Goal: Information Seeking & Learning: Learn about a topic

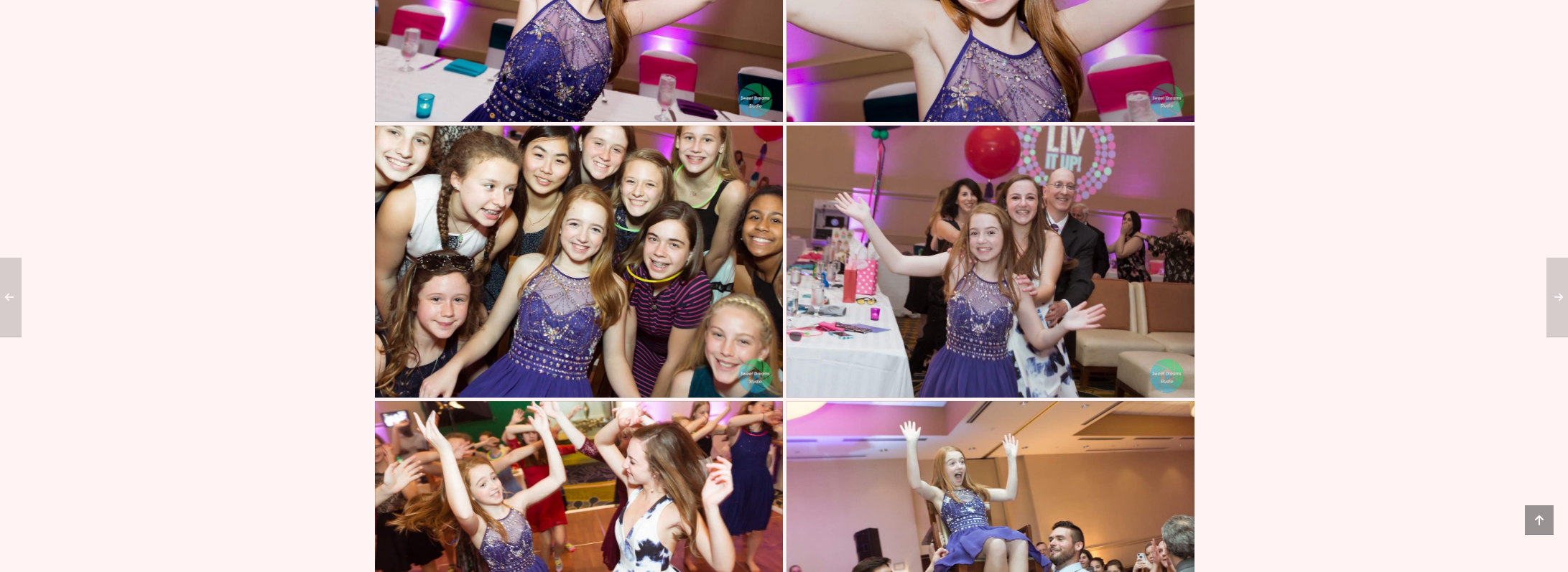
scroll to position [876, 0]
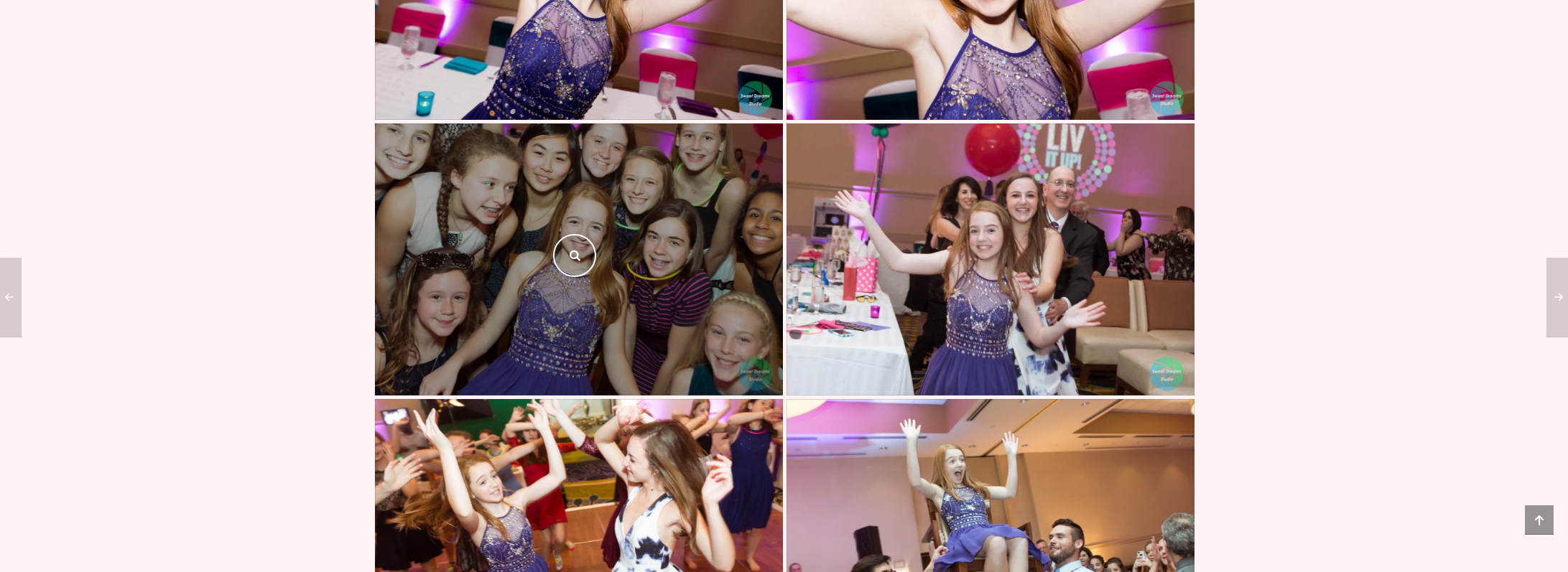
click at [579, 277] on div at bounding box center [578, 259] width 408 height 272
click at [581, 277] on link at bounding box center [575, 256] width 43 height 43
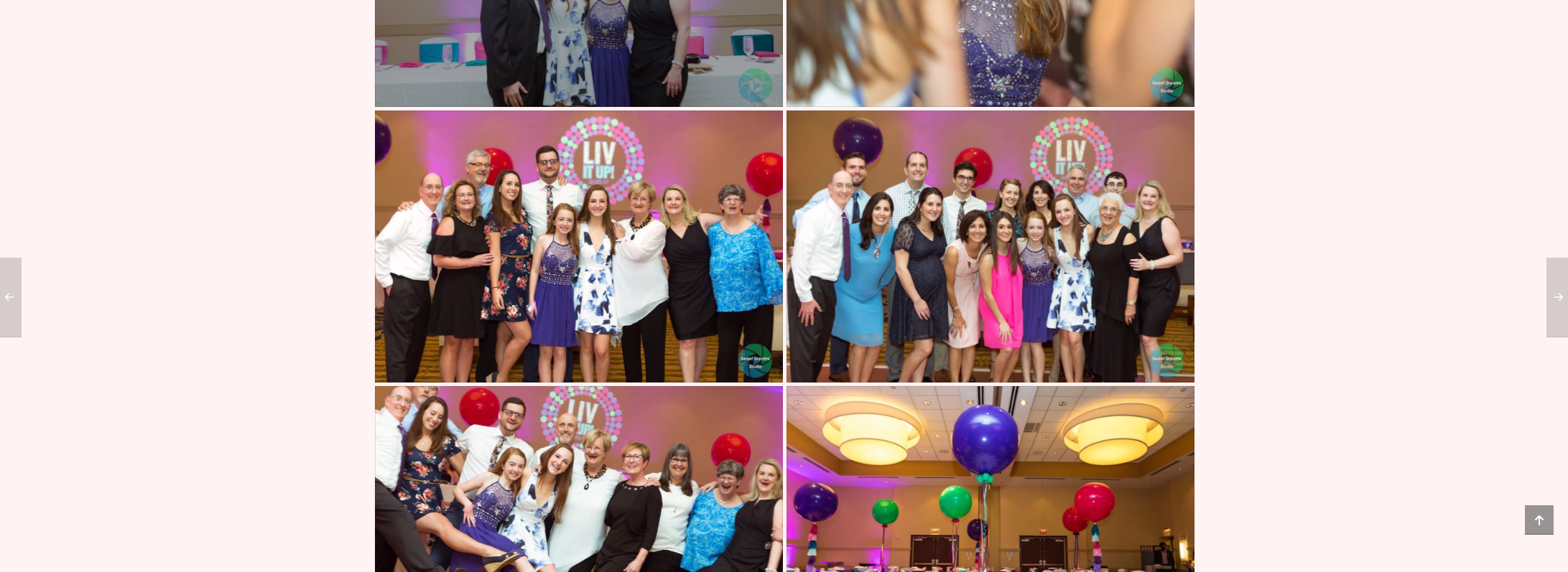
scroll to position [2025, 0]
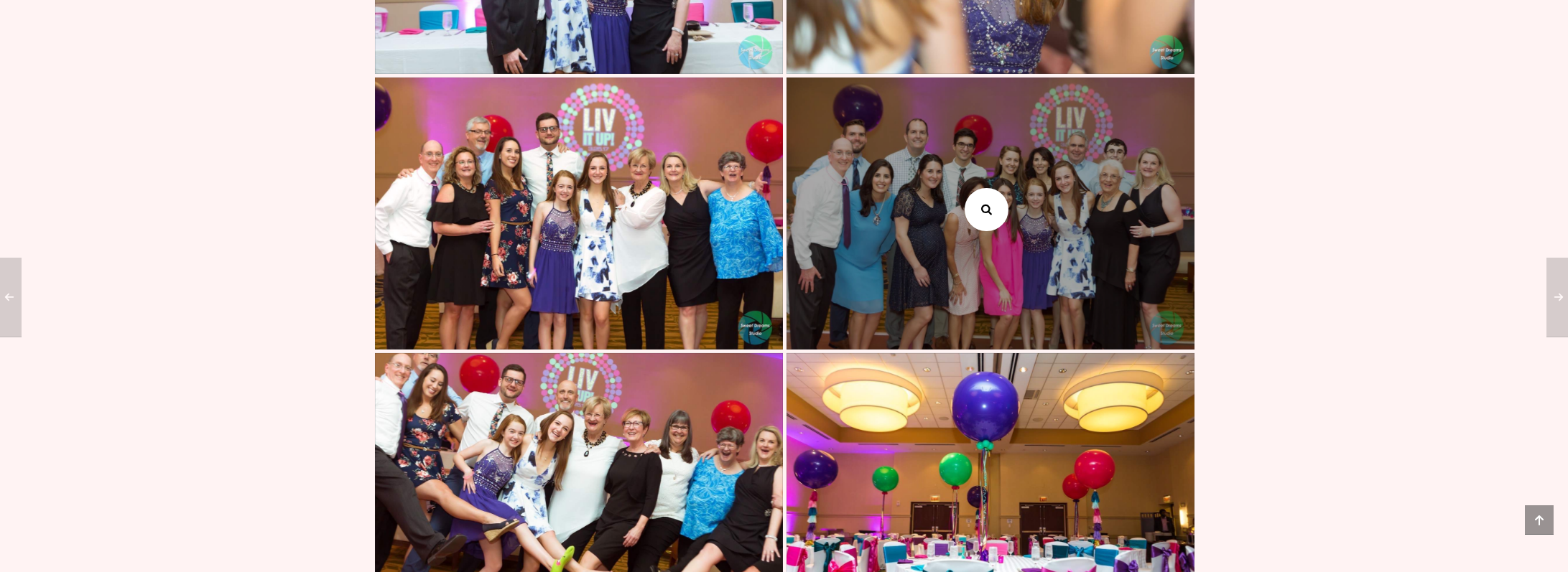
click at [1007, 231] on link at bounding box center [986, 209] width 43 height 43
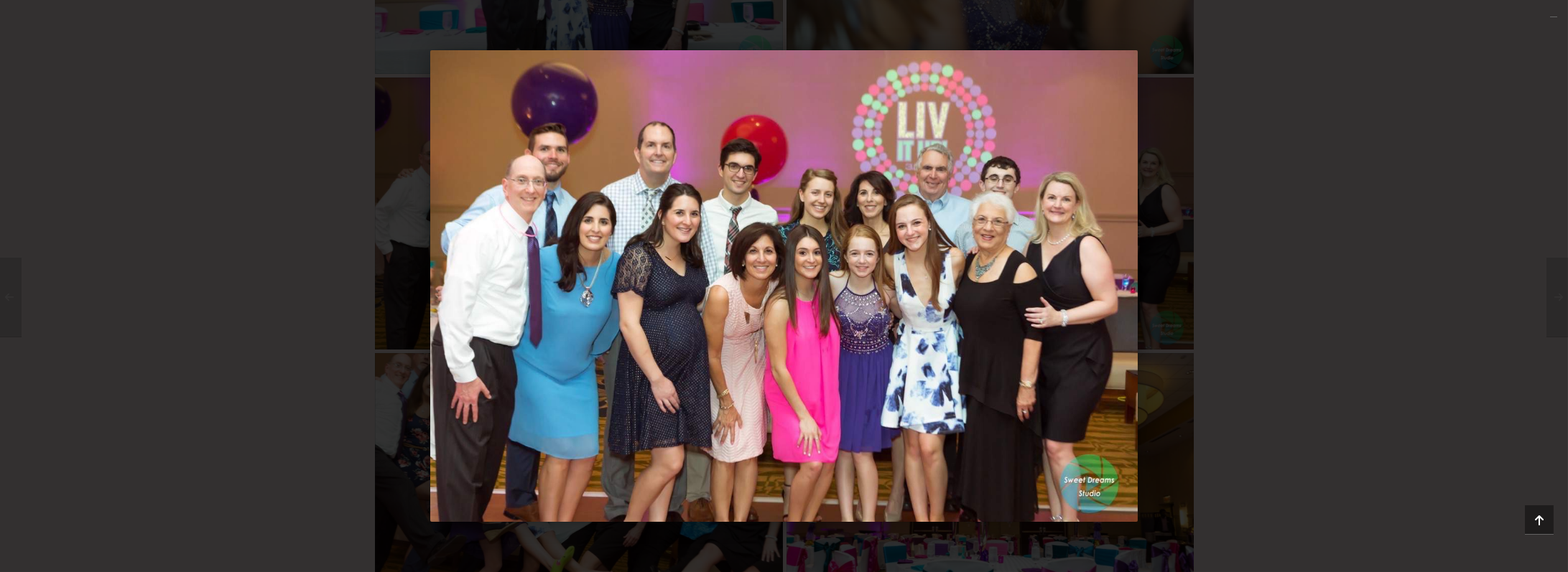
click at [1364, 250] on div "1 / 1" at bounding box center [784, 286] width 1467 height 472
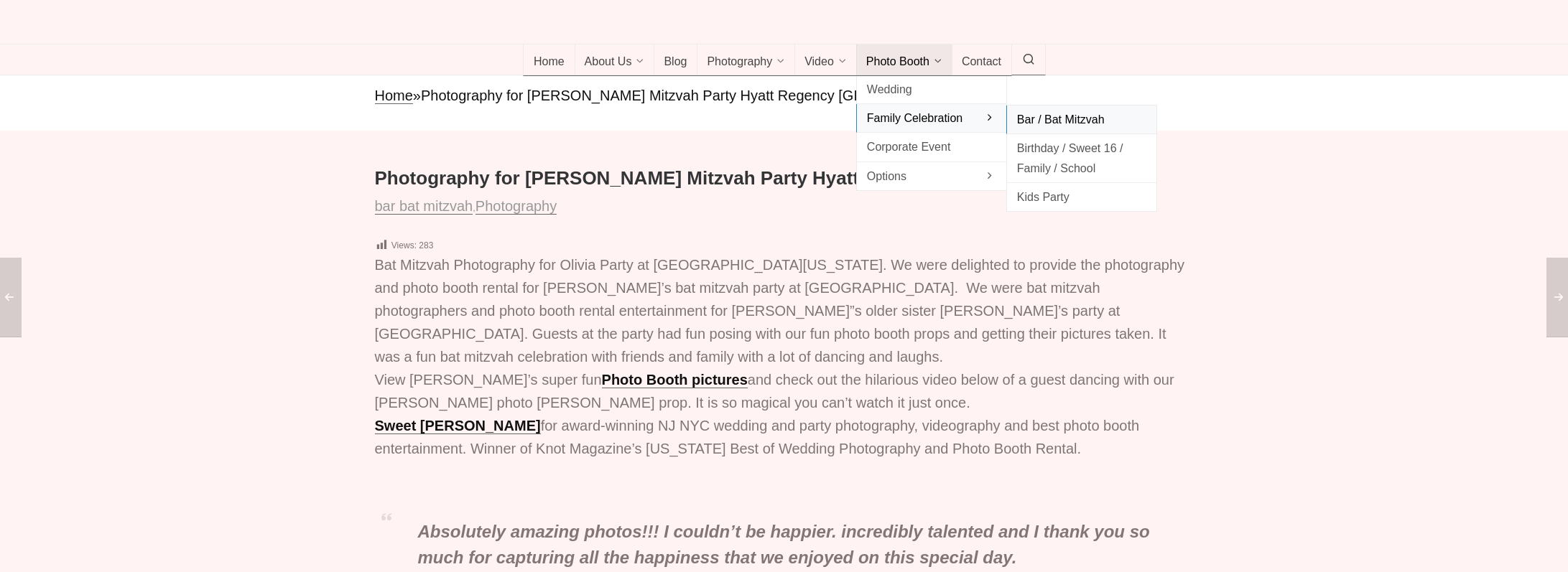
click at [1068, 129] on span "Bar / Bat Mitzvah" at bounding box center [1081, 119] width 129 height 20
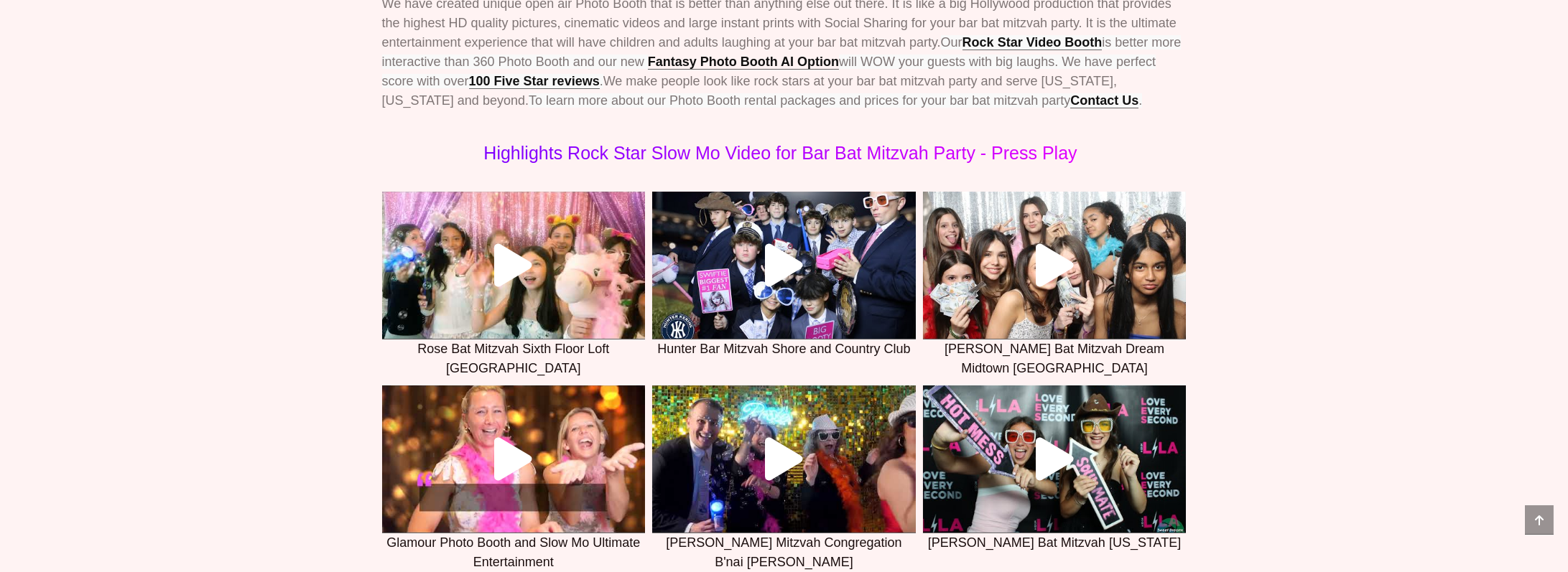
scroll to position [746, 0]
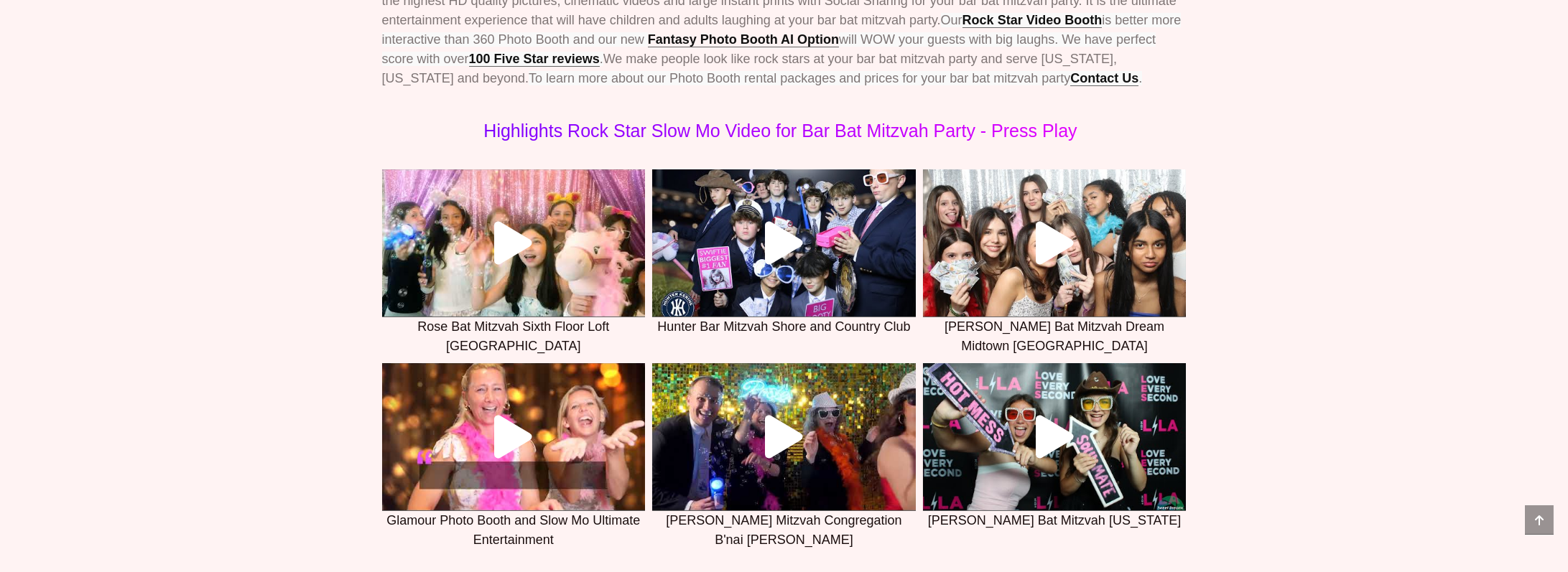
click at [606, 284] on link at bounding box center [514, 243] width 263 height 148
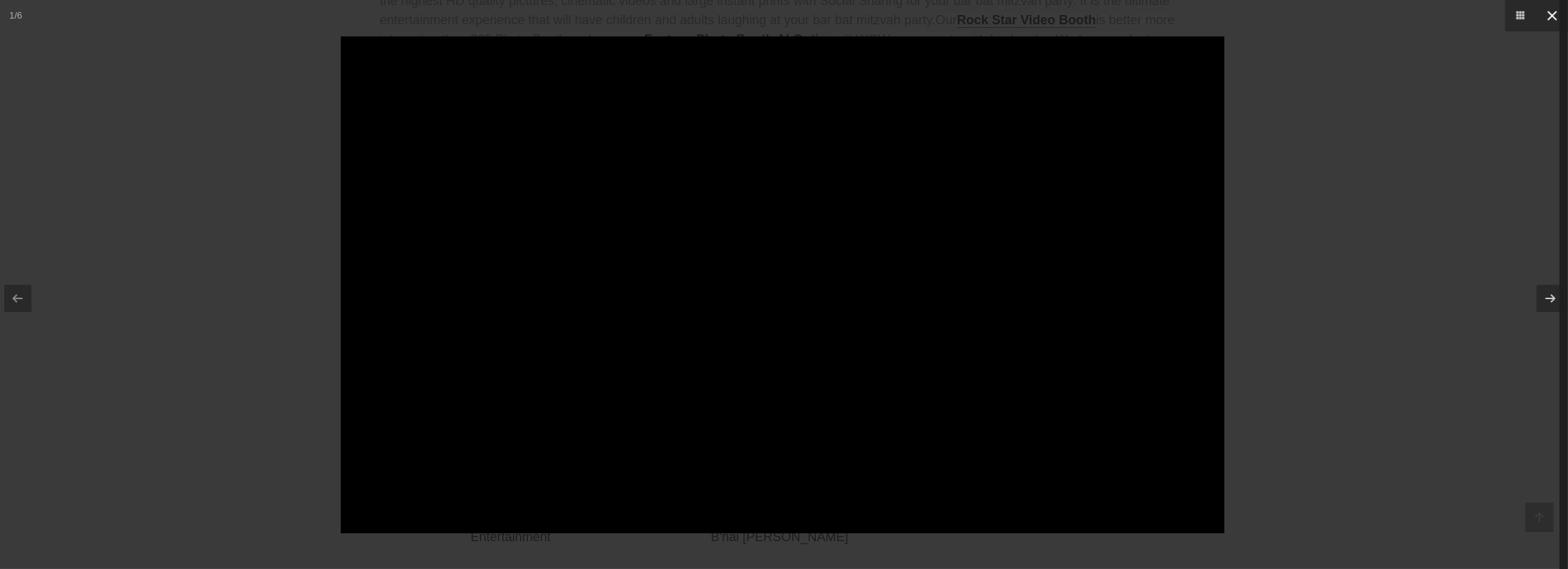
click at [1557, 20] on icon at bounding box center [1552, 15] width 17 height 17
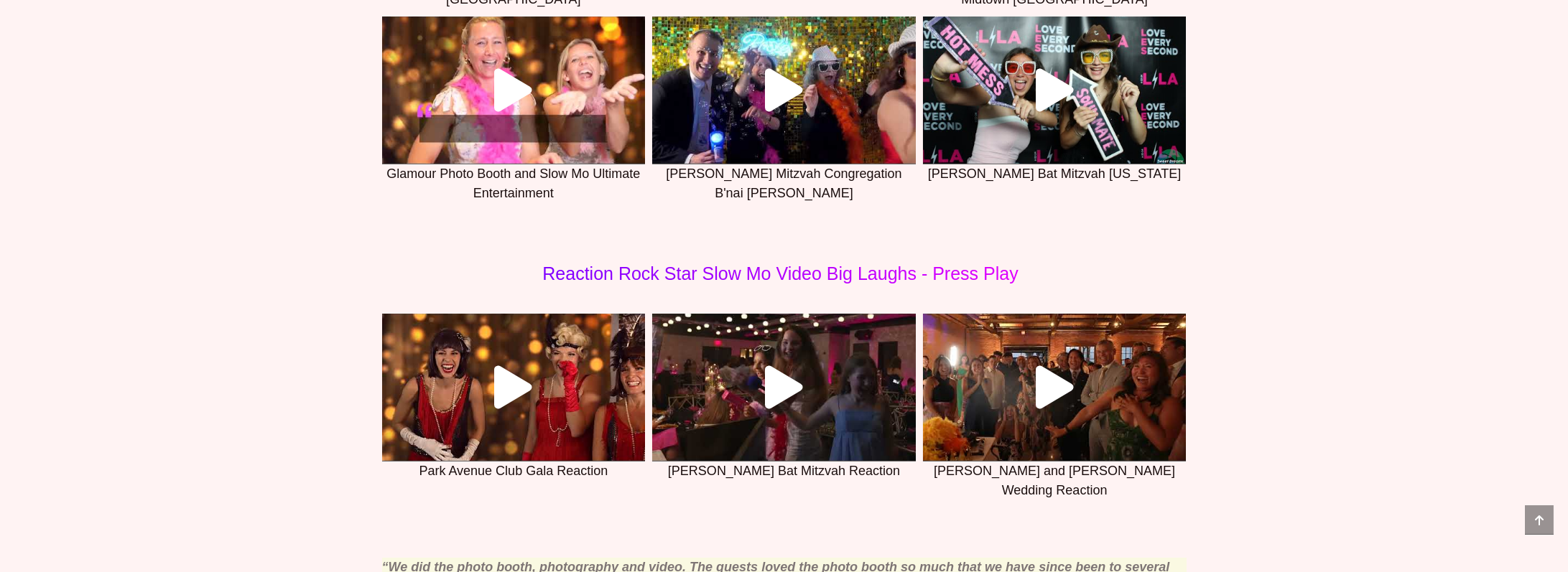
scroll to position [1091, 0]
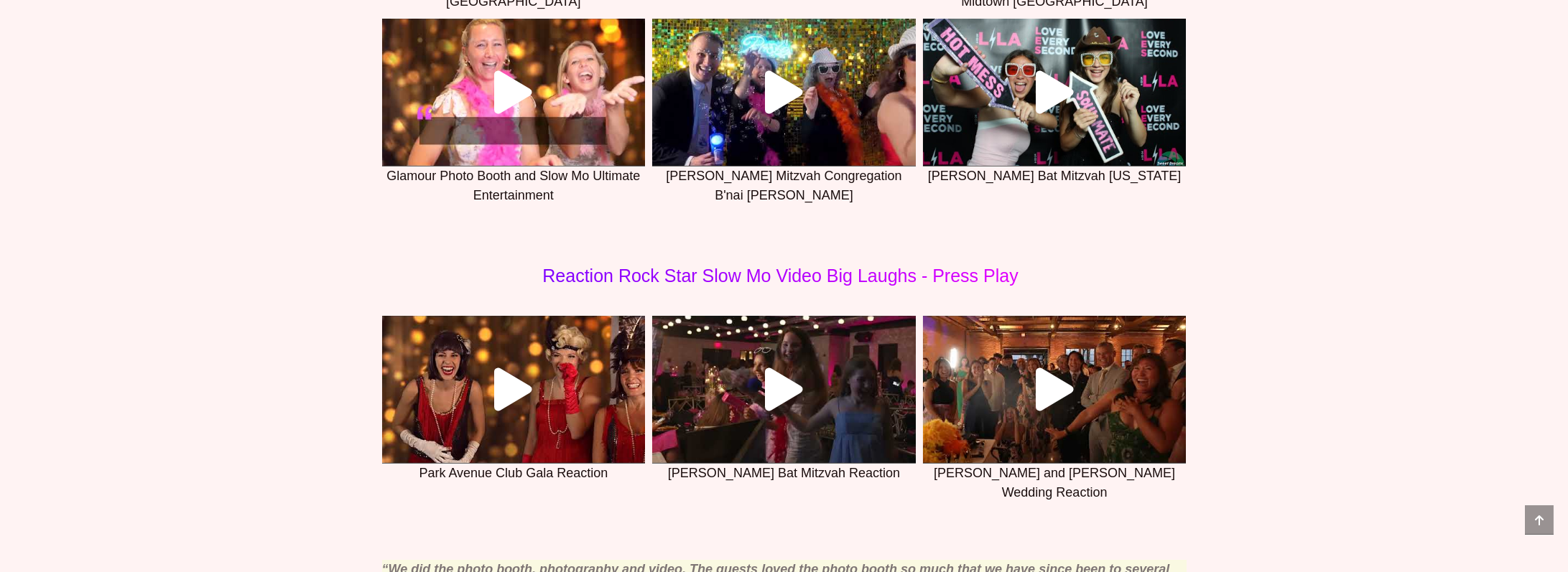
click at [858, 404] on link at bounding box center [784, 389] width 263 height 148
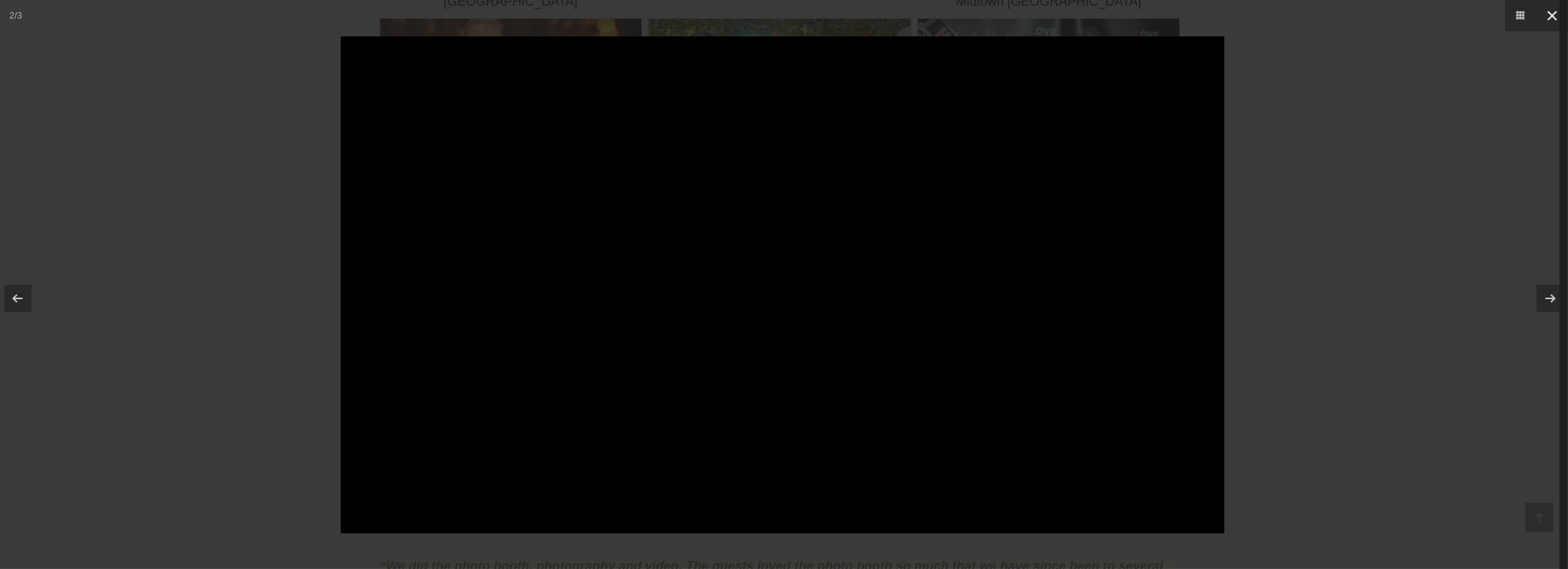
click at [1555, 23] on icon at bounding box center [1552, 15] width 17 height 17
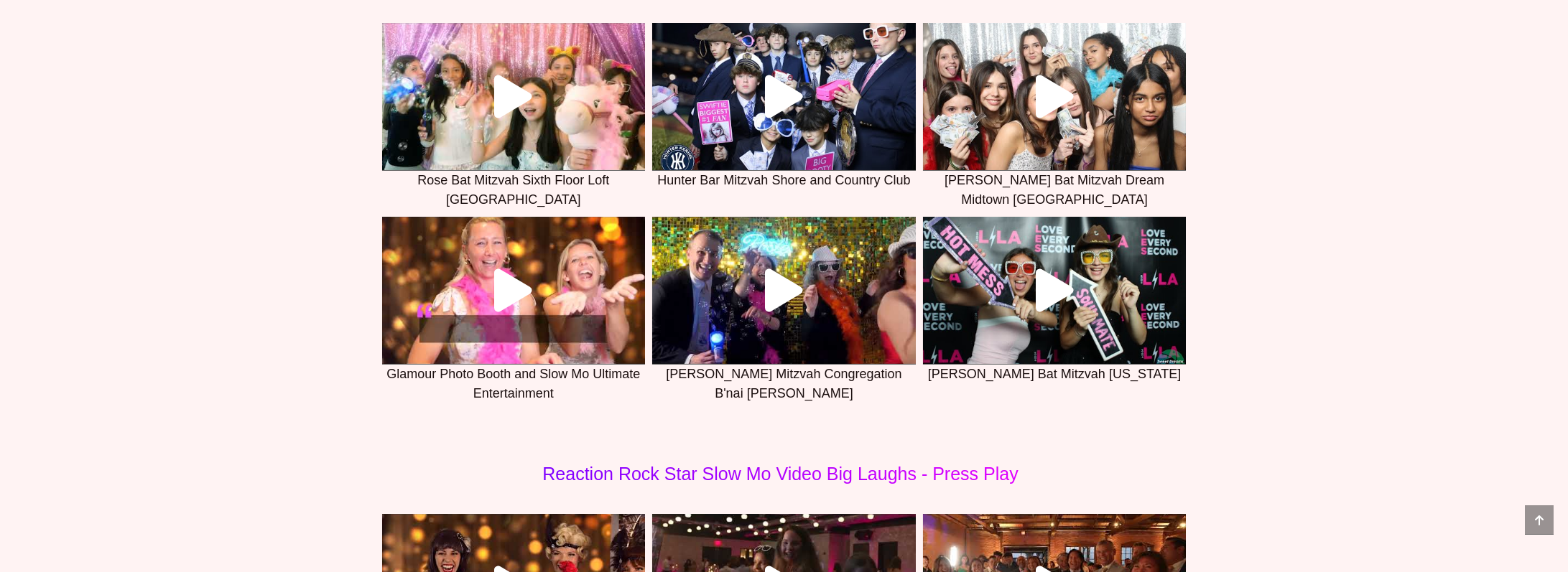
scroll to position [804, 0]
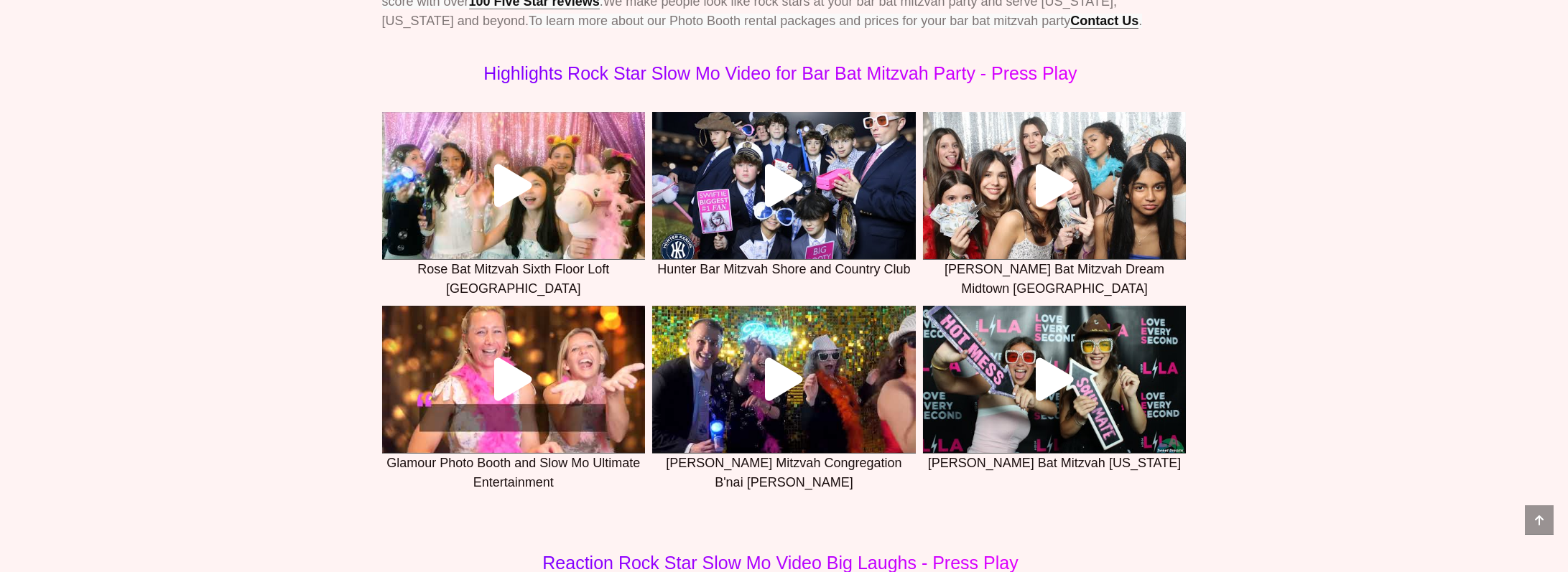
click at [1050, 208] on icon at bounding box center [1054, 186] width 43 height 43
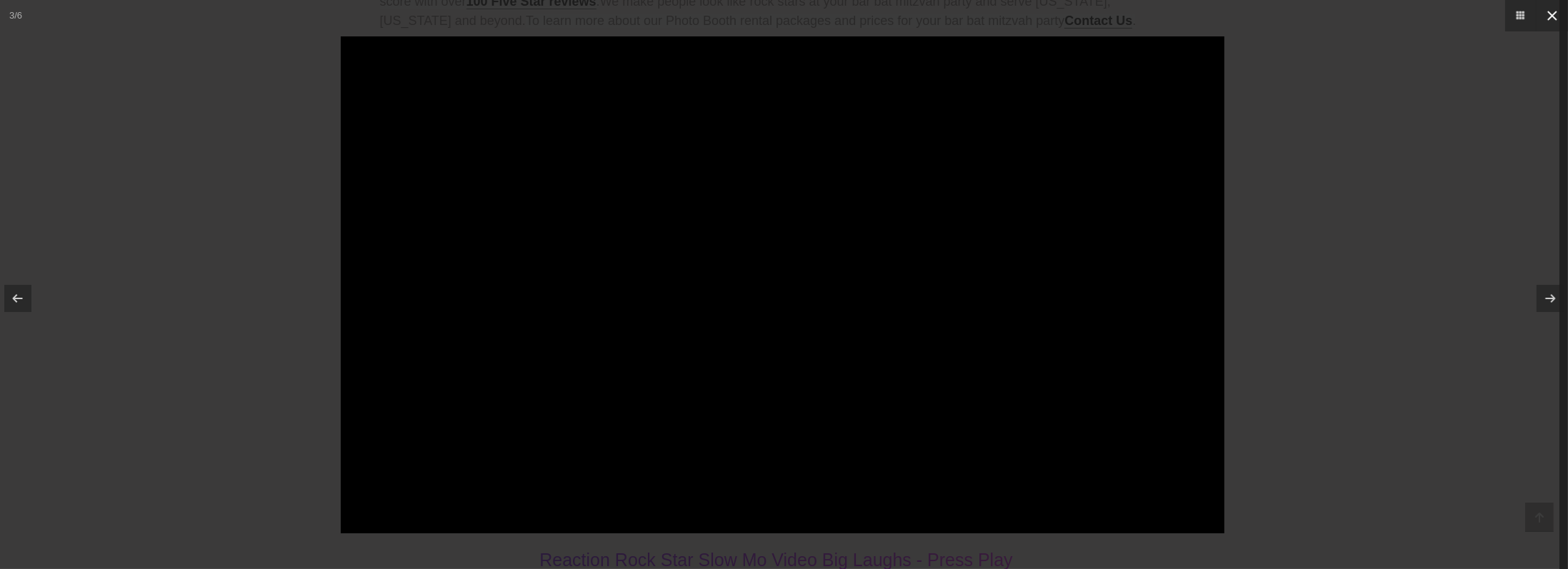
click at [1557, 15] on icon at bounding box center [1552, 15] width 17 height 17
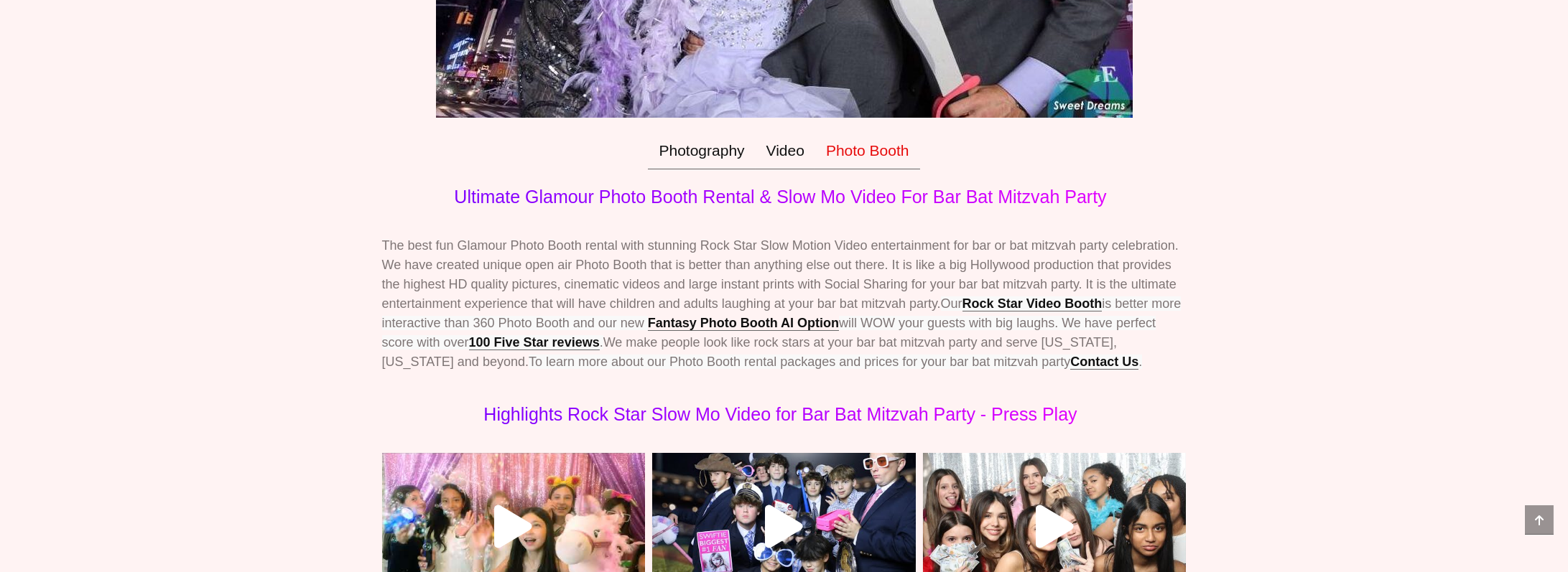
scroll to position [459, 0]
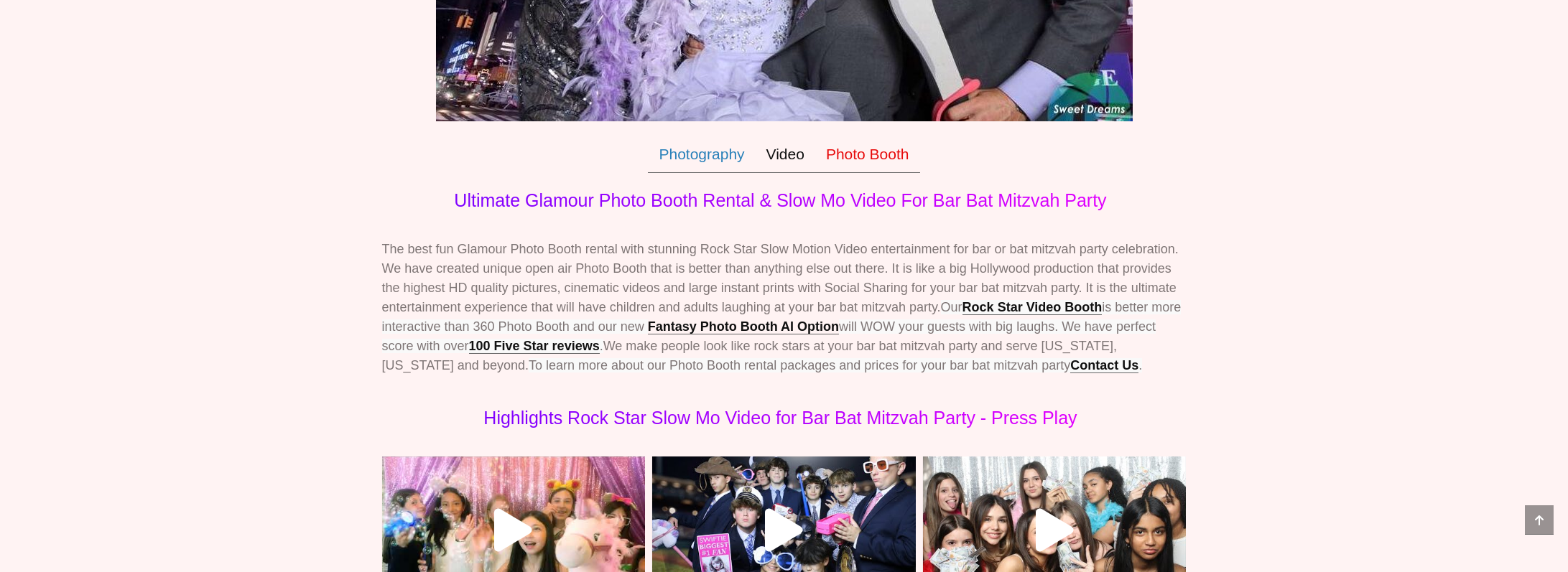
click at [728, 173] on link "Photography" at bounding box center [701, 155] width 107 height 38
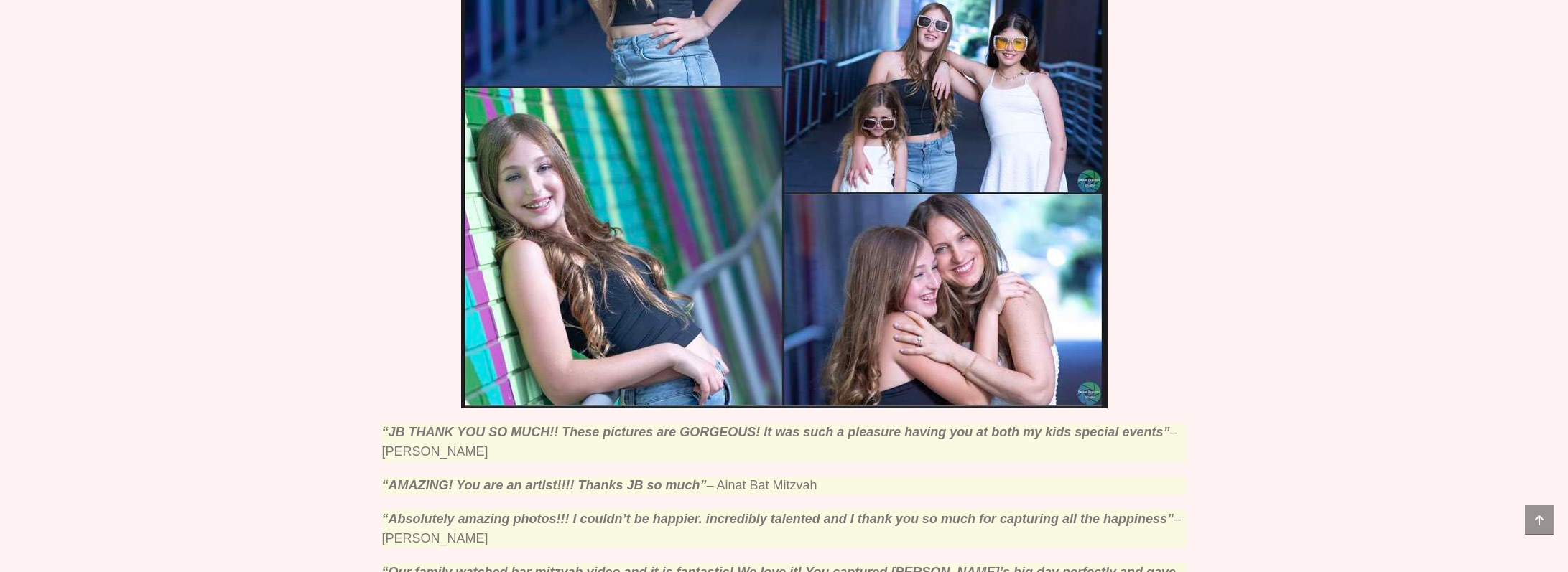
scroll to position [1206, 0]
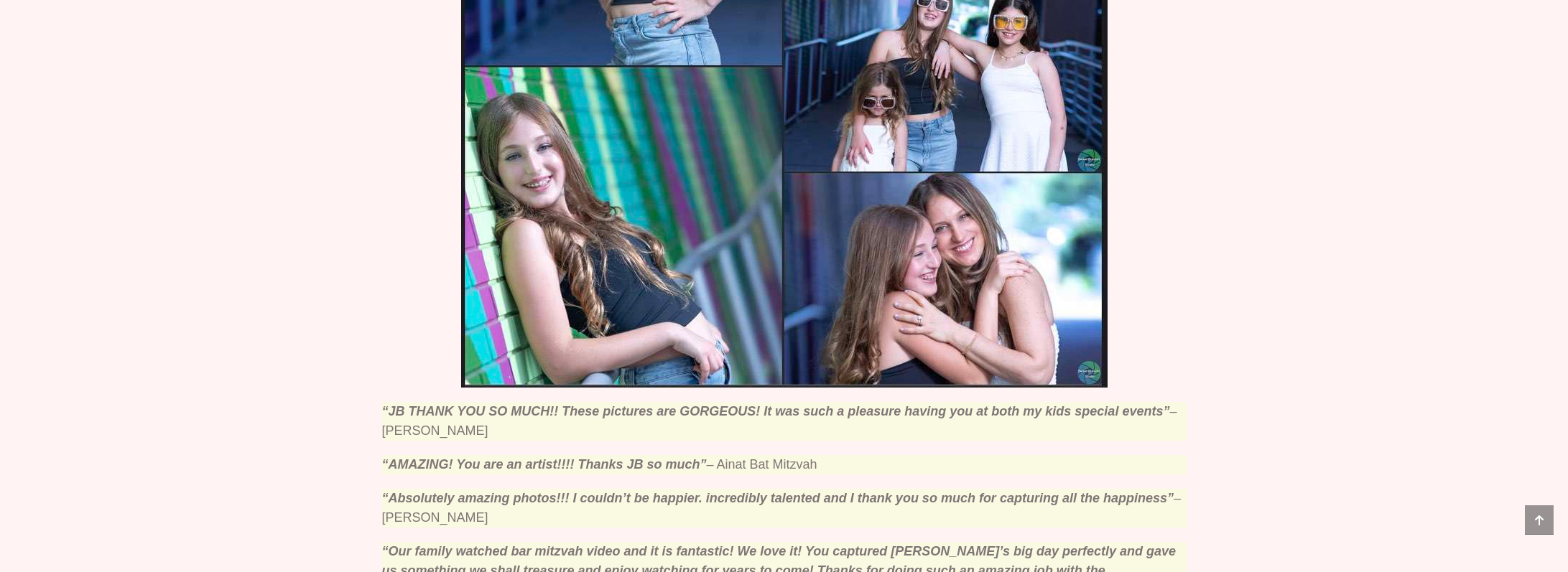
click at [685, 292] on img at bounding box center [784, 66] width 647 height 643
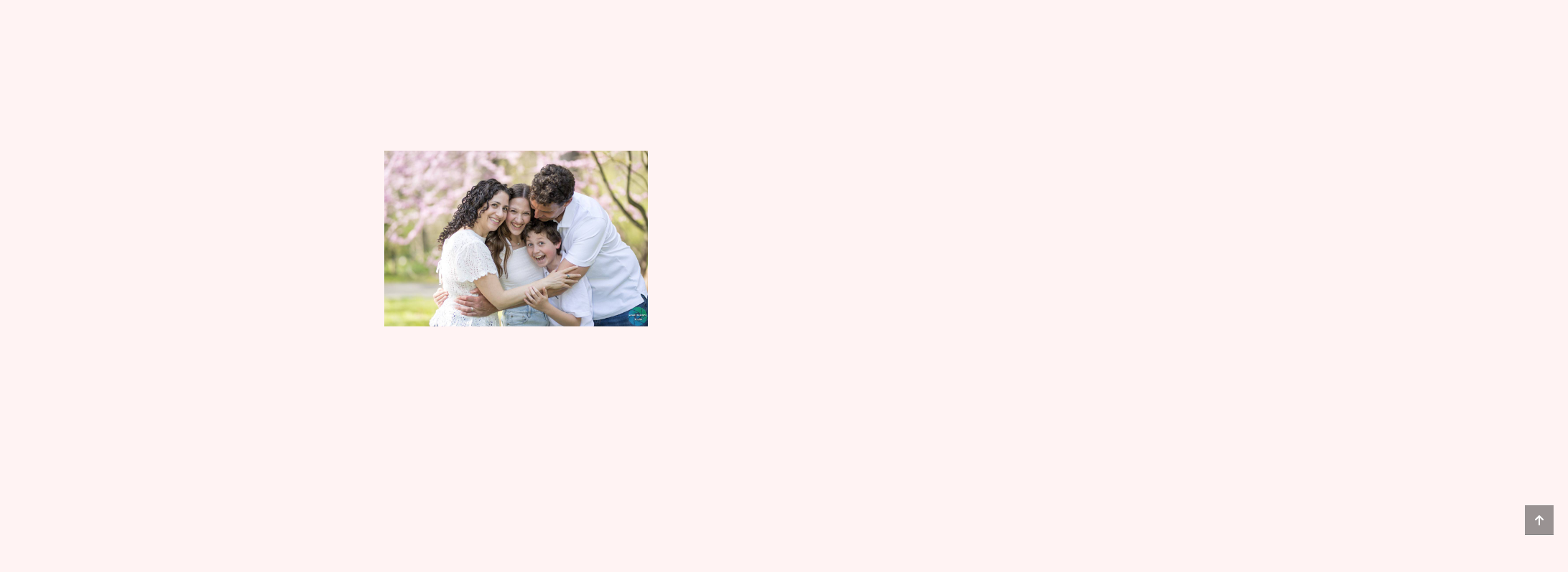
scroll to position [5743, 0]
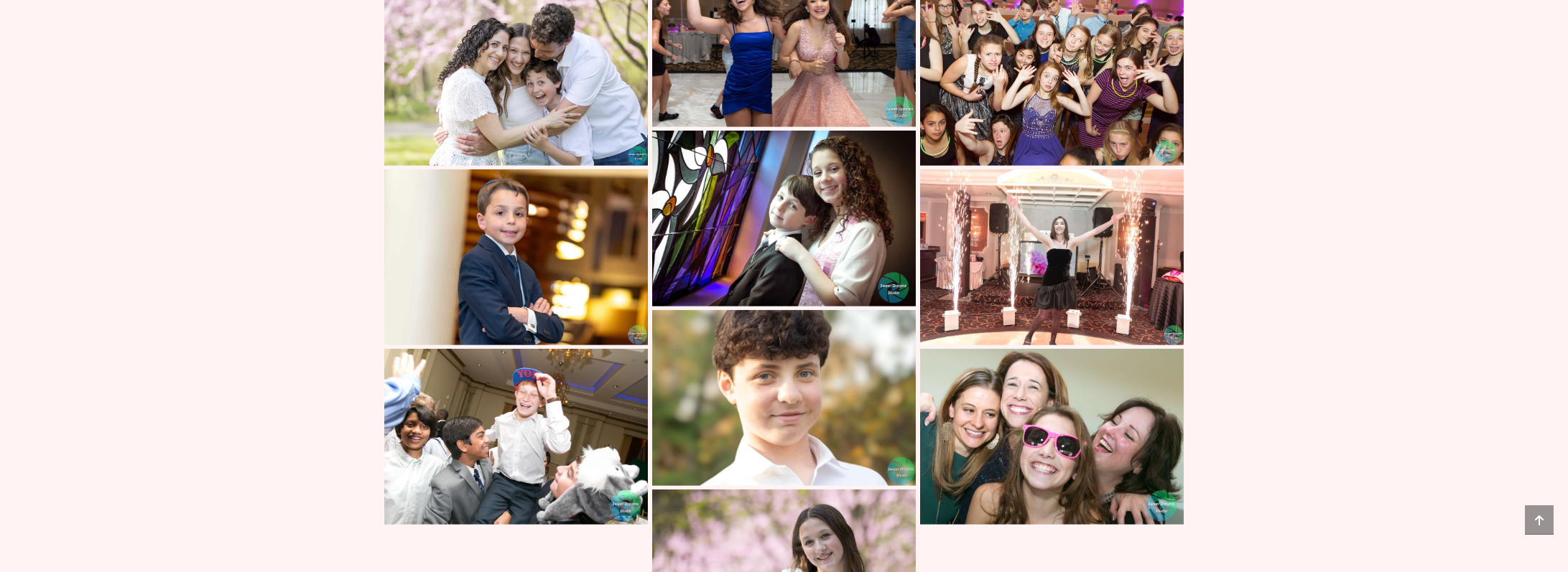
click at [1012, 144] on img at bounding box center [1052, 78] width 263 height 176
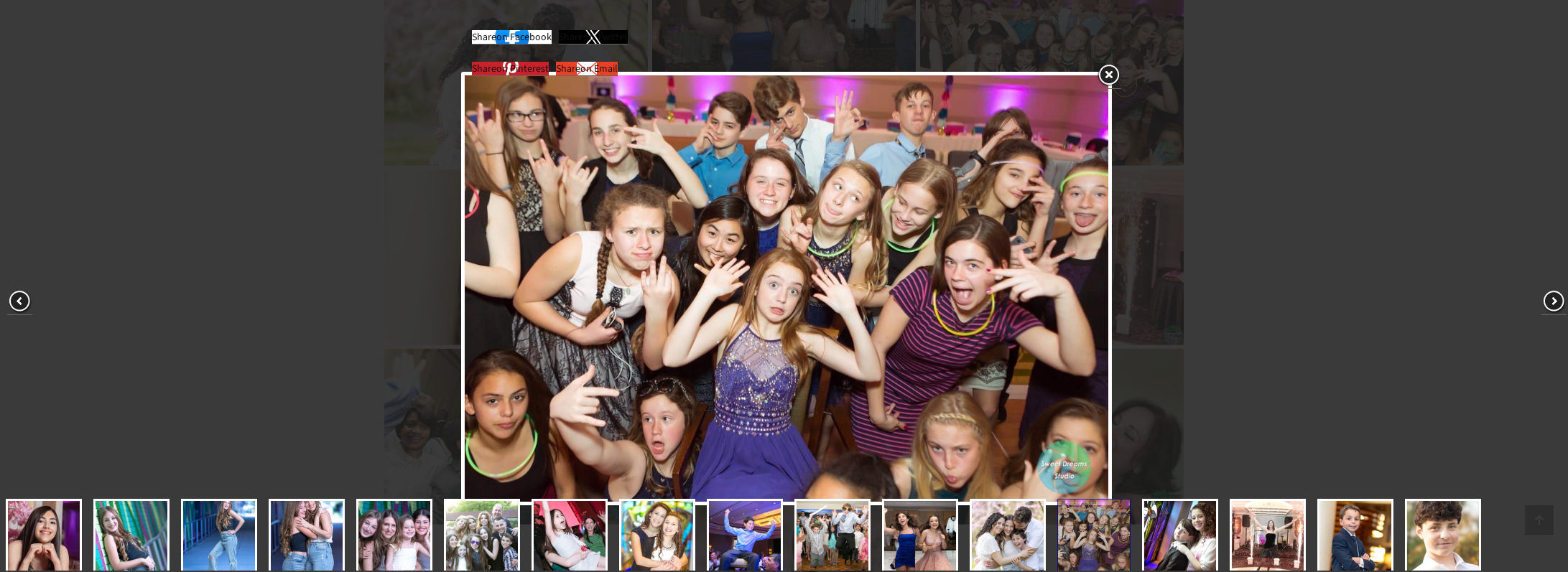
click at [1113, 83] on link at bounding box center [1108, 75] width 26 height 27
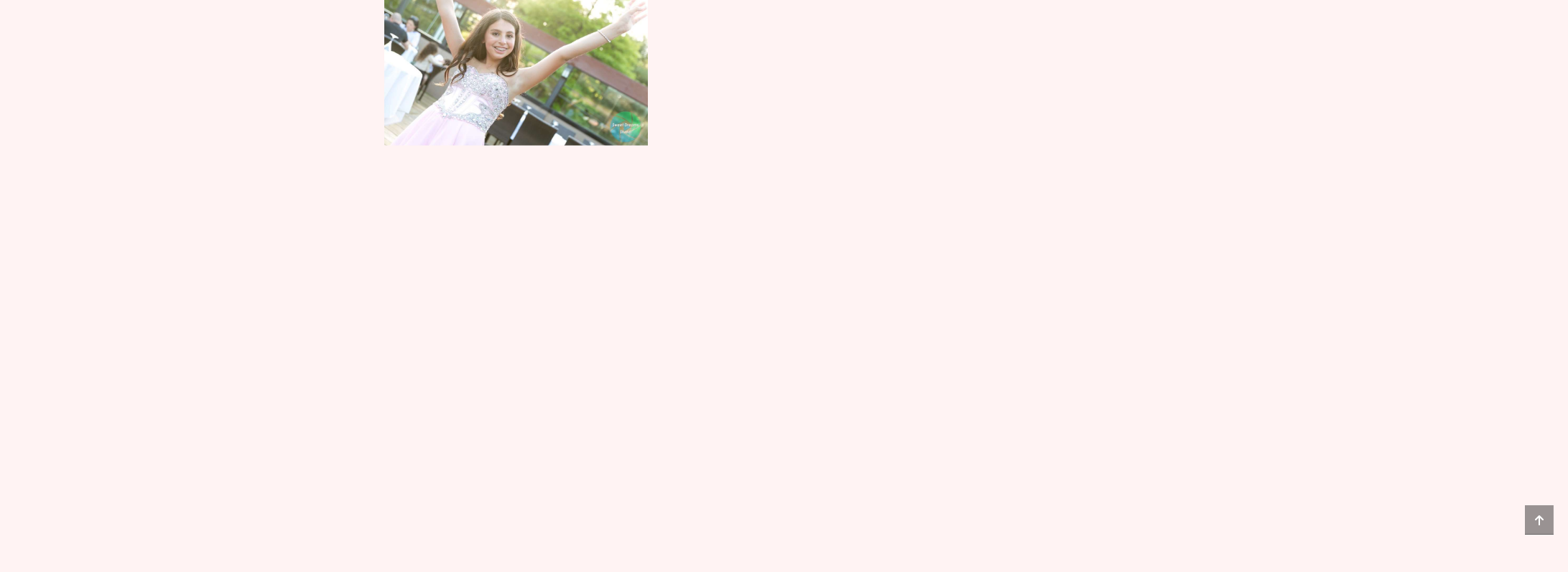
scroll to position [6662, 0]
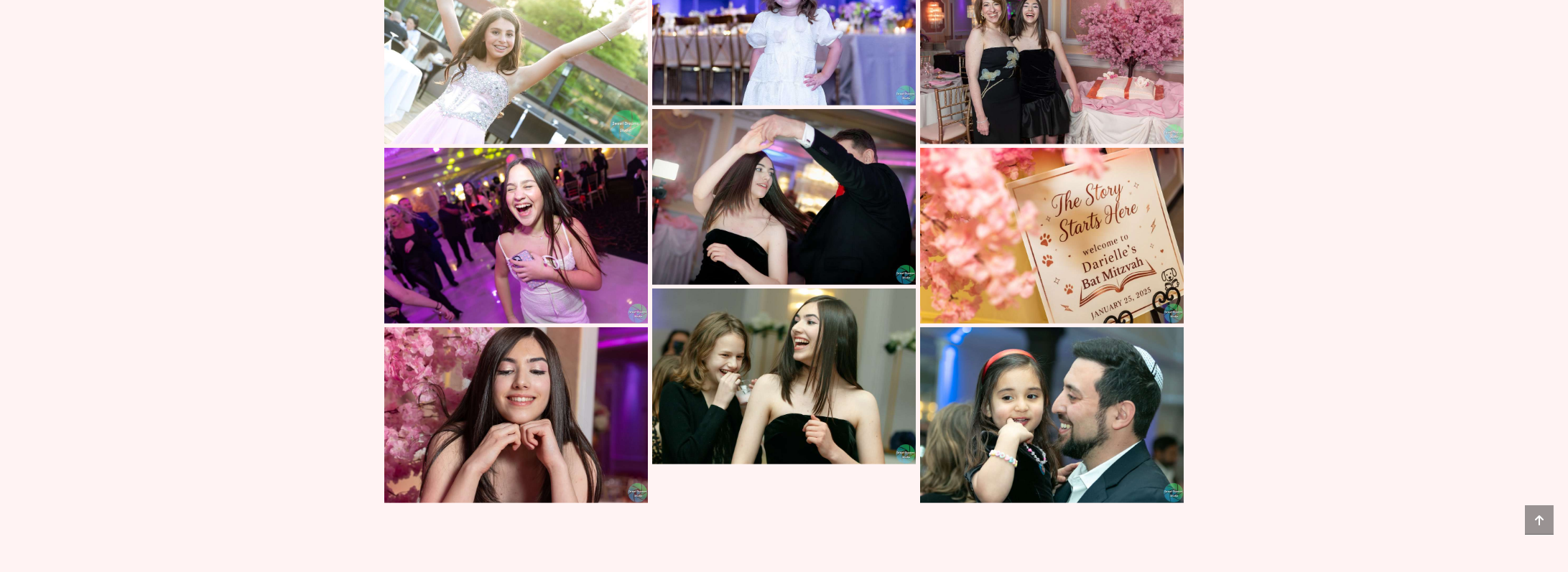
click at [556, 144] on img at bounding box center [516, 56] width 263 height 176
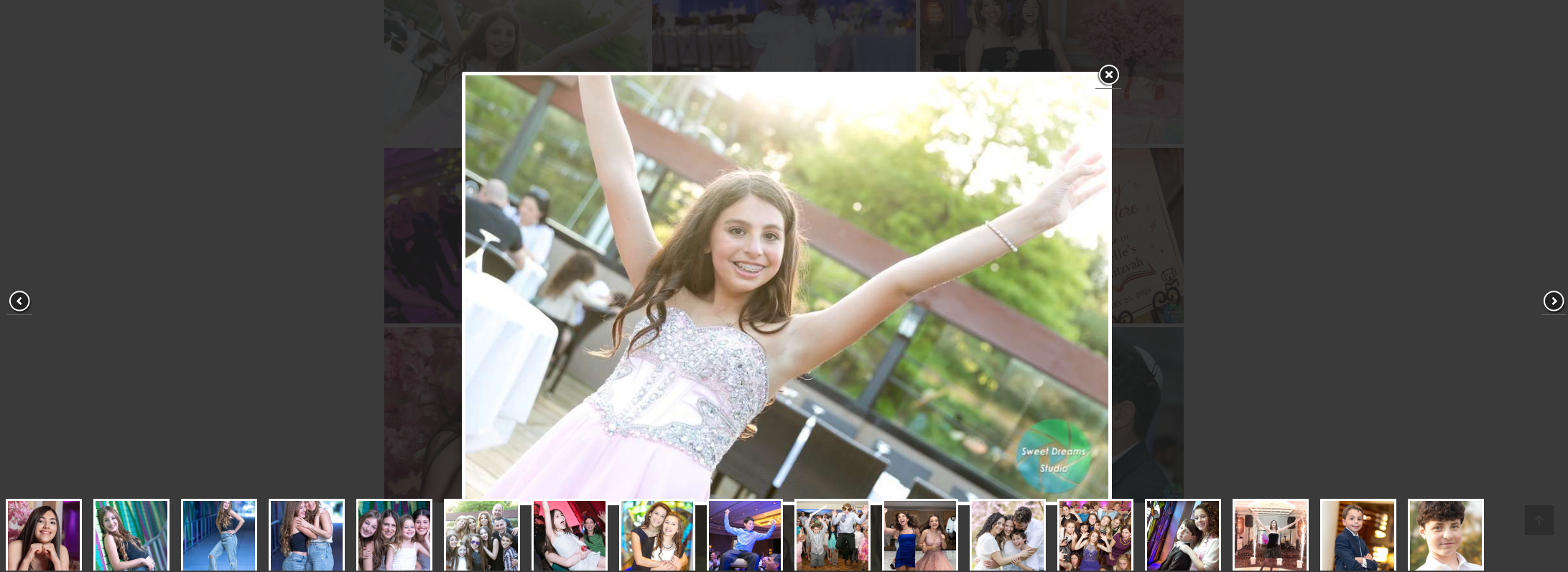
scroll to position [77, 0]
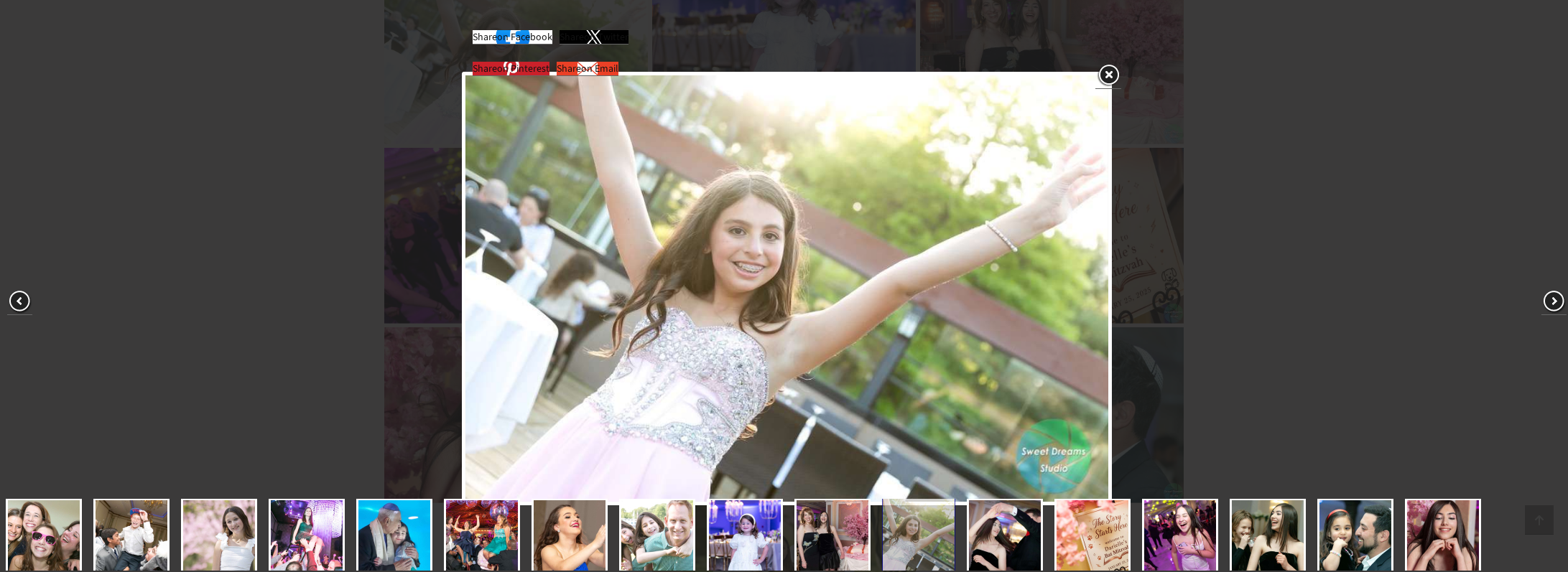
click at [800, 253] on img at bounding box center [786, 288] width 642 height 427
click at [802, 252] on img at bounding box center [786, 288] width 642 height 427
click at [1247, 207] on div "Share on Facebook Share on Twitter Share on Pinterest Share on Email" at bounding box center [787, 289] width 1574 height 578
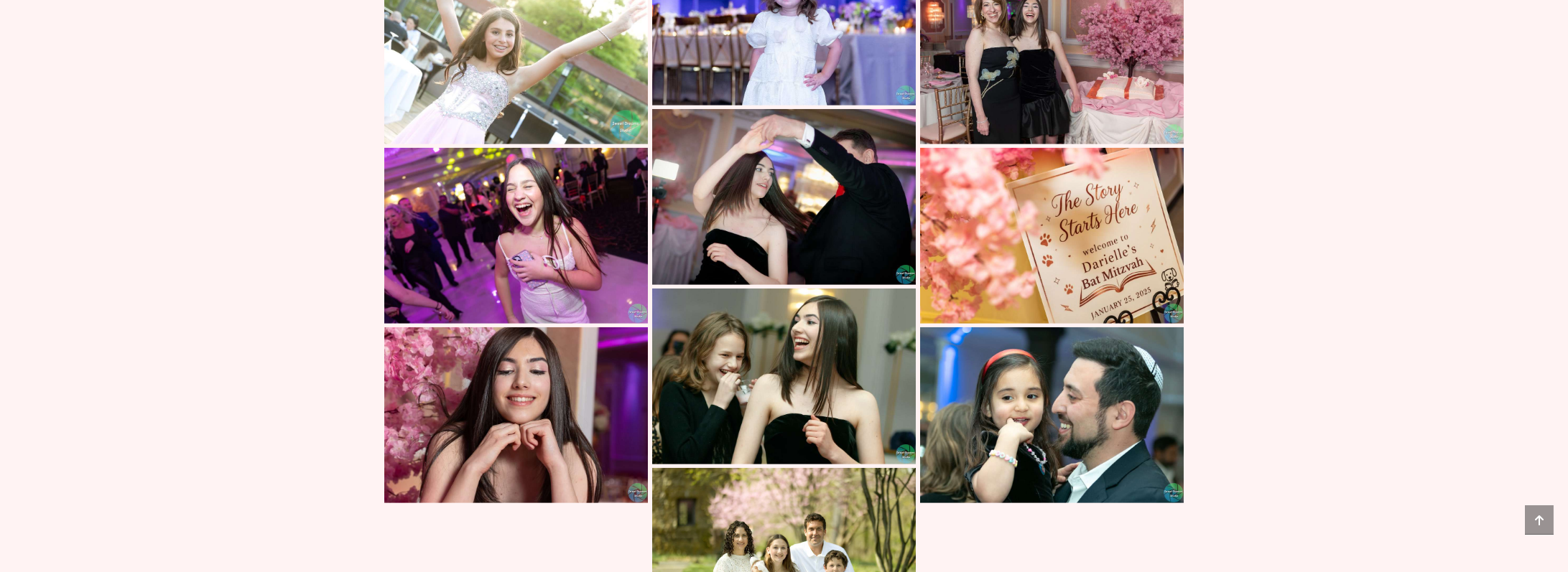
click at [576, 144] on img at bounding box center [516, 56] width 263 height 176
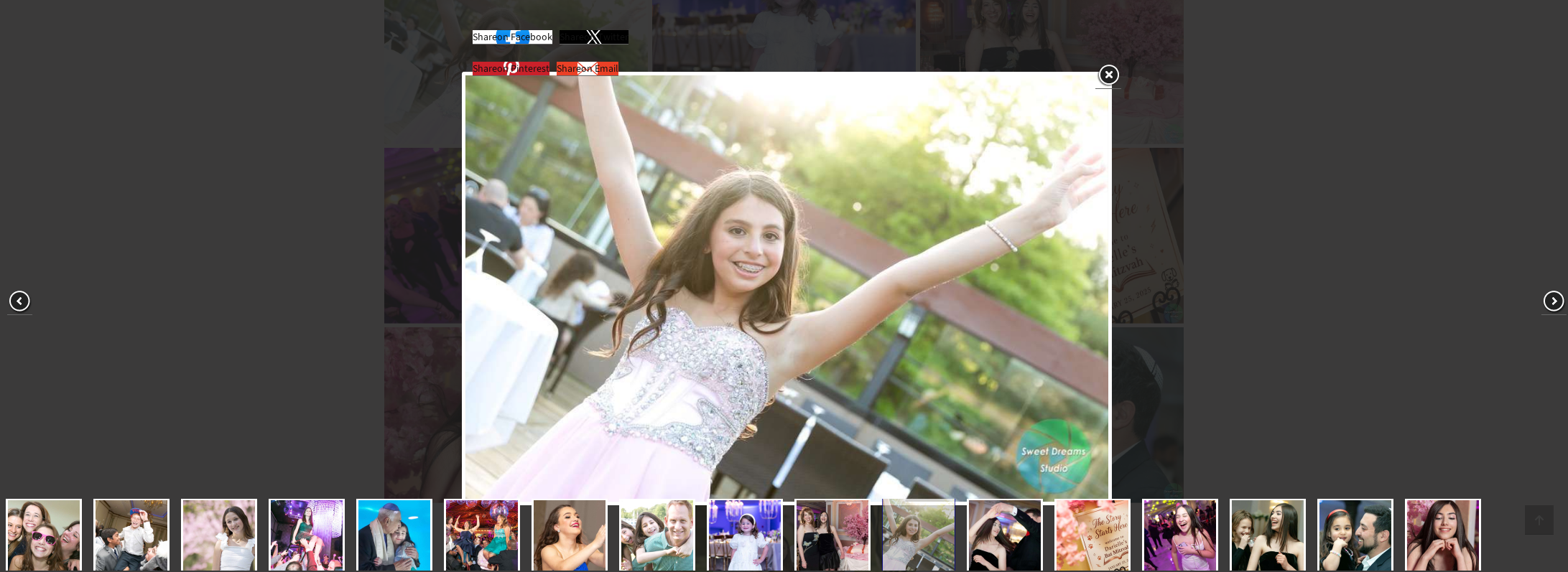
click at [1269, 166] on div "Share on Facebook Share on Twitter Share on Pinterest Share on Email" at bounding box center [787, 289] width 1574 height 578
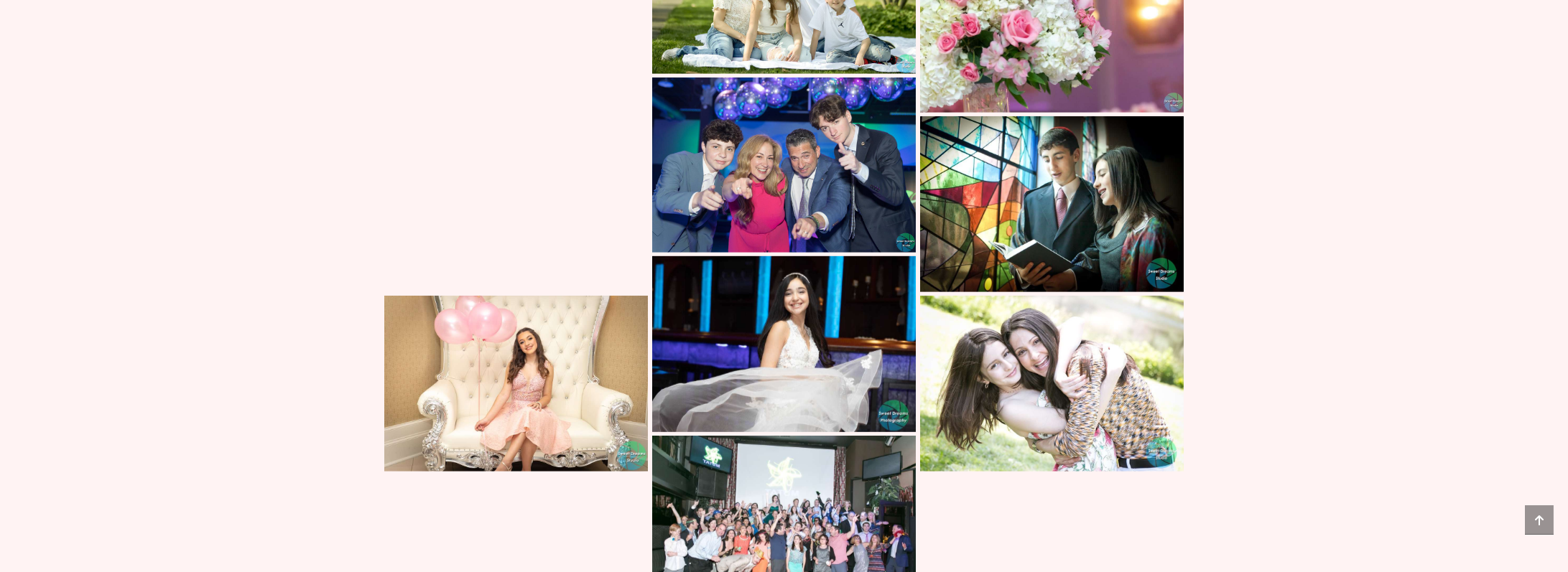
scroll to position [7236, 0]
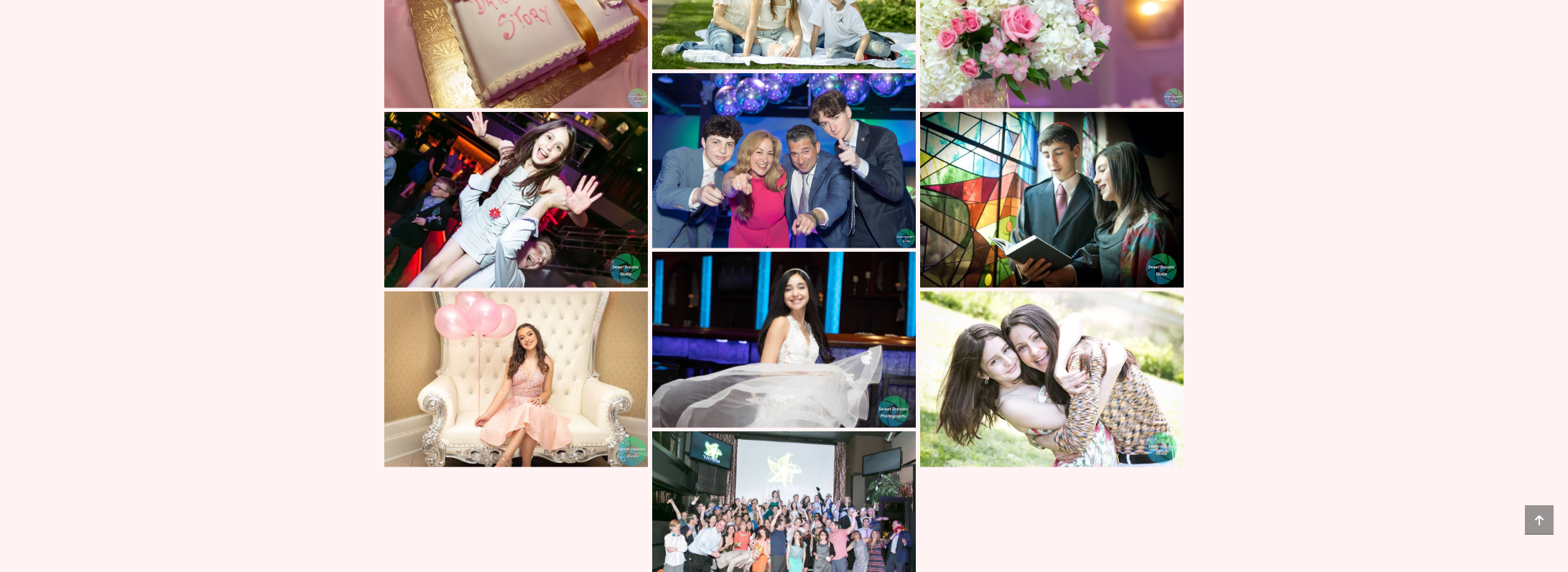
click at [784, 369] on img at bounding box center [784, 340] width 263 height 176
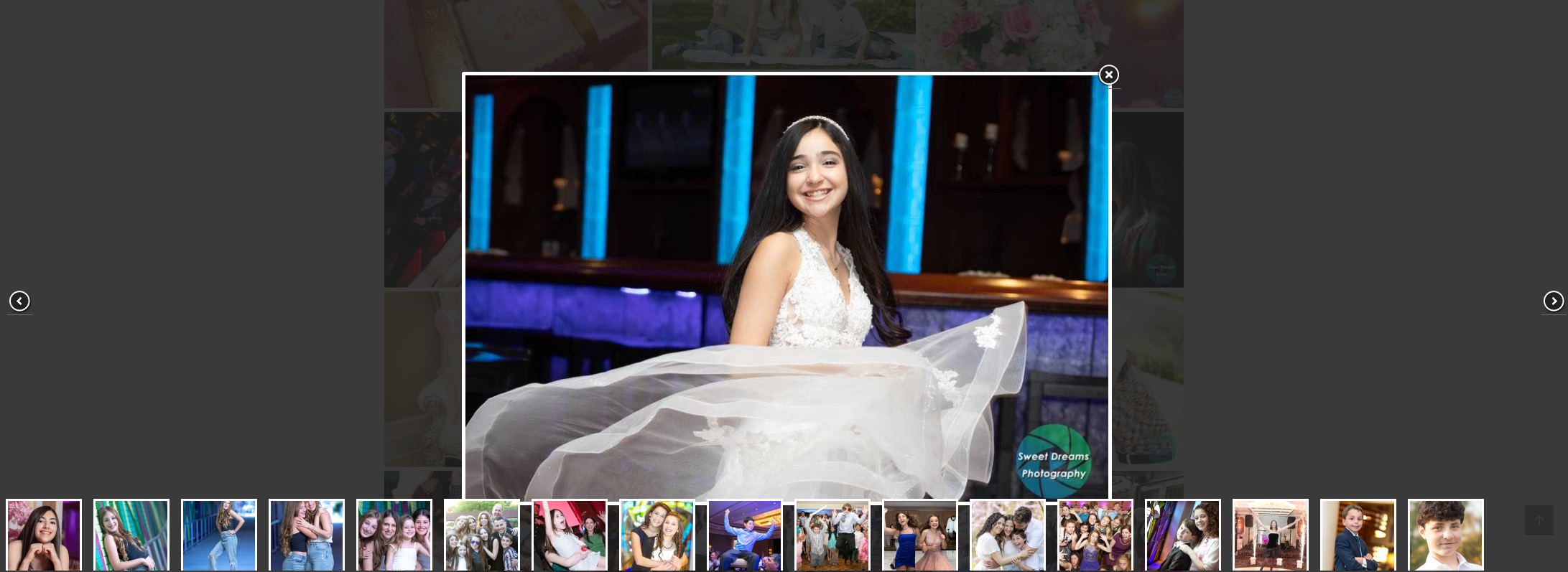
scroll to position [153, 0]
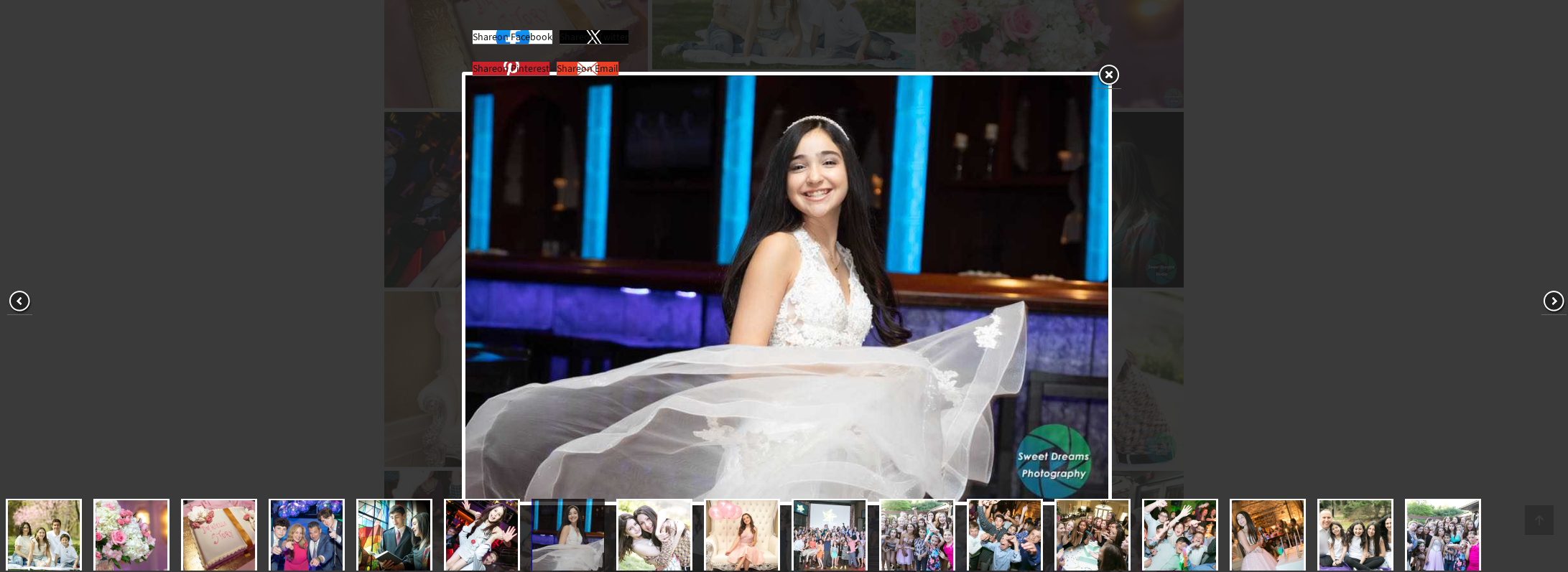
click at [1113, 73] on link at bounding box center [1108, 75] width 26 height 27
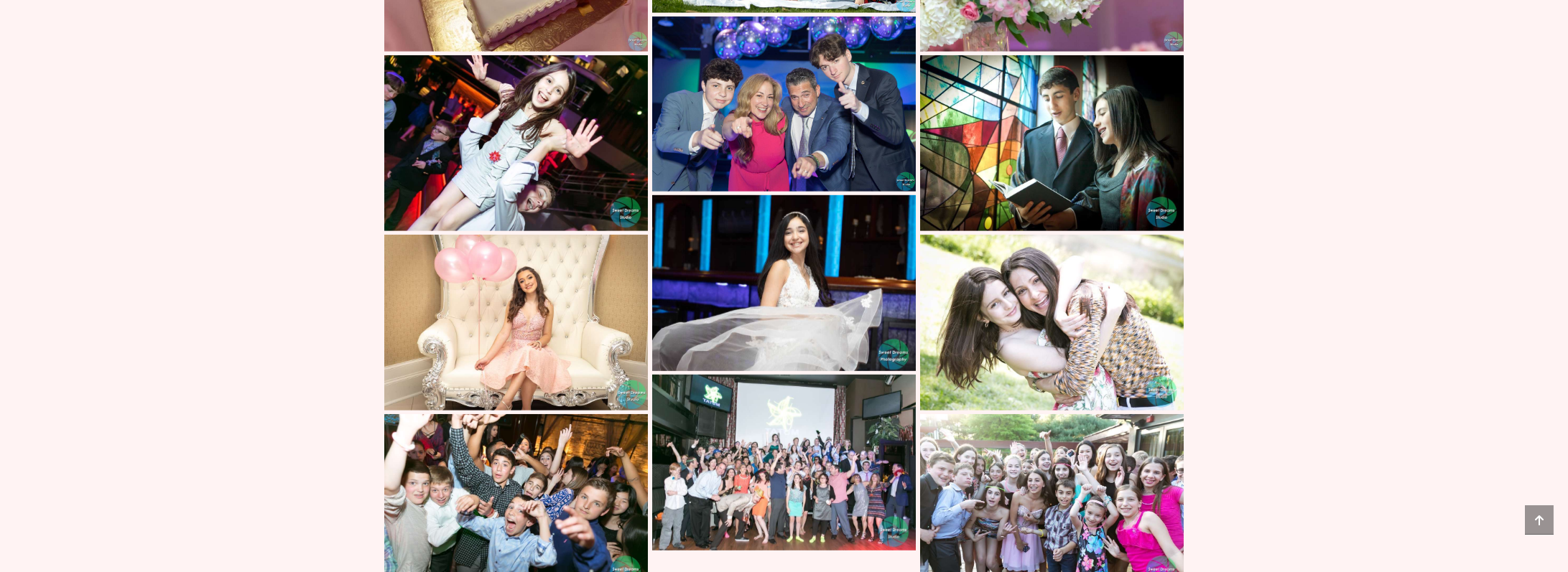
scroll to position [7294, 0]
click at [571, 217] on img at bounding box center [516, 143] width 263 height 176
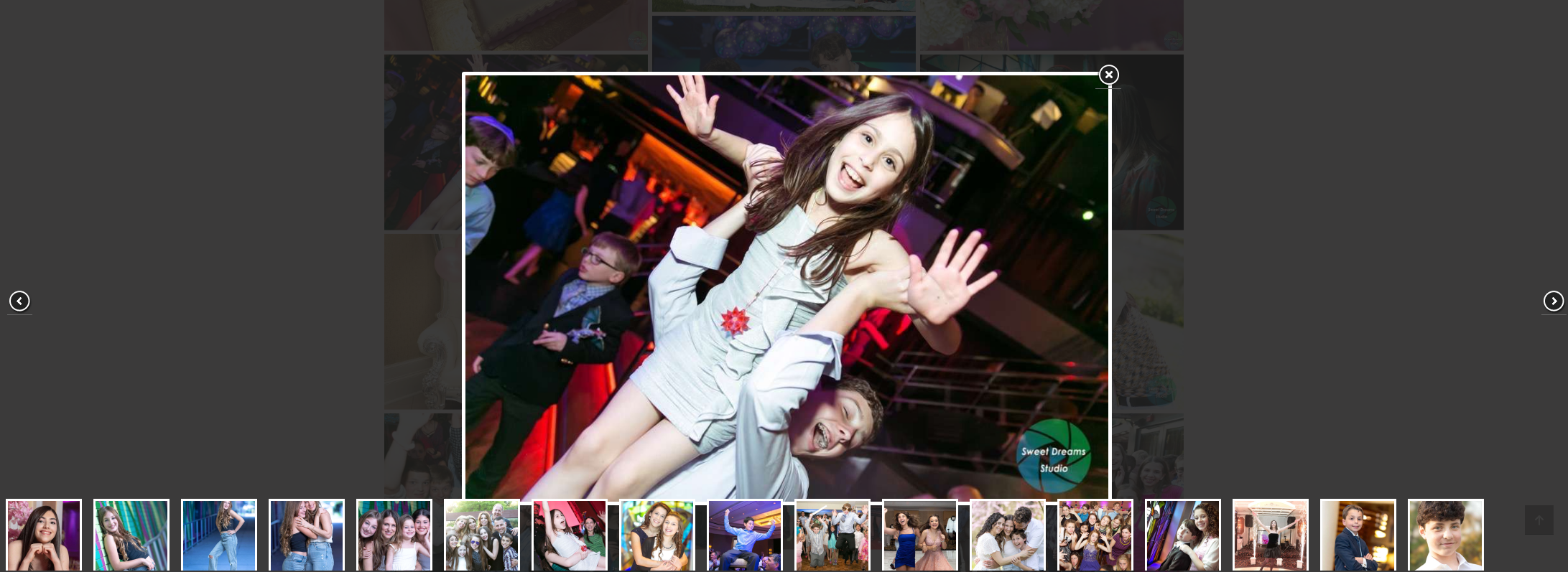
scroll to position [153, 0]
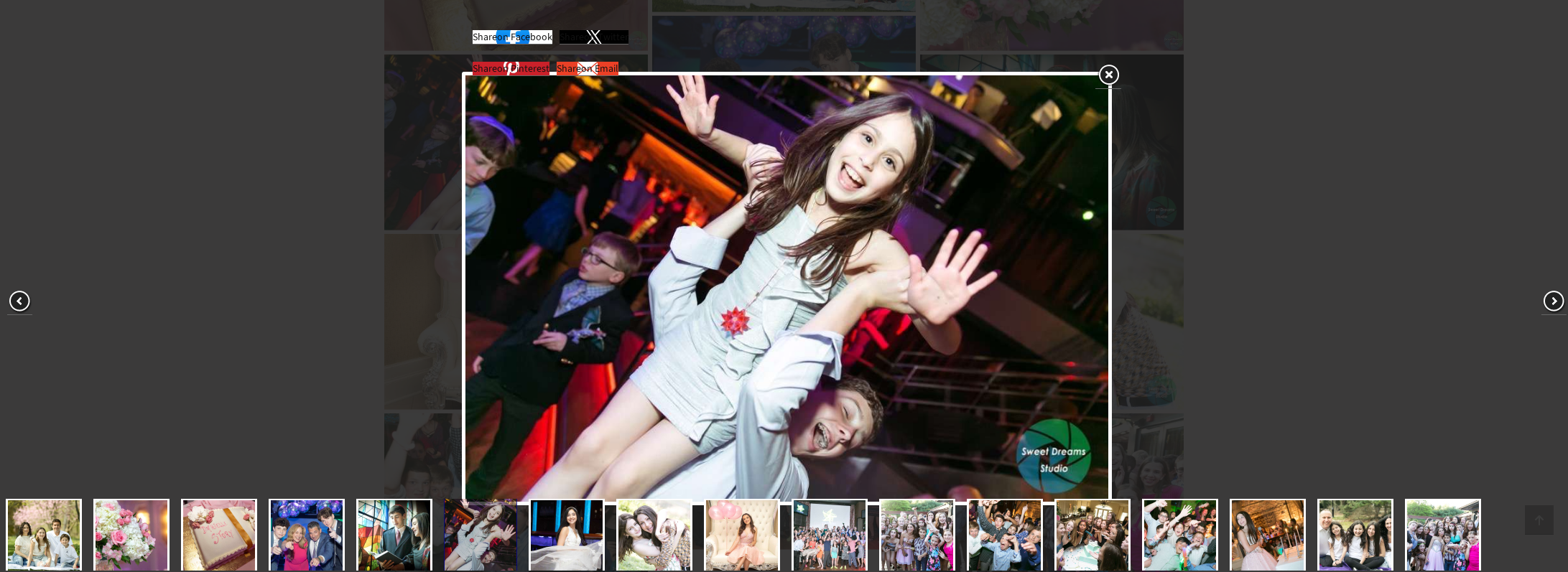
click at [1097, 73] on link at bounding box center [1108, 75] width 26 height 27
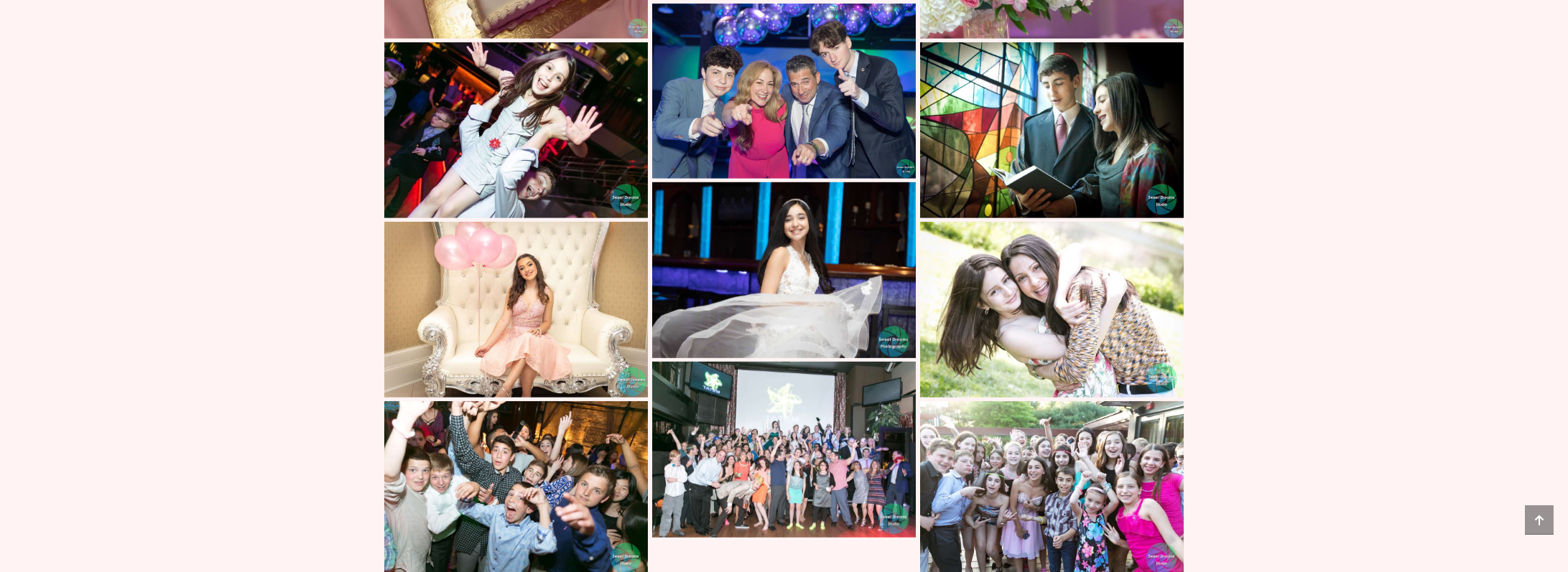
scroll to position [7523, 0]
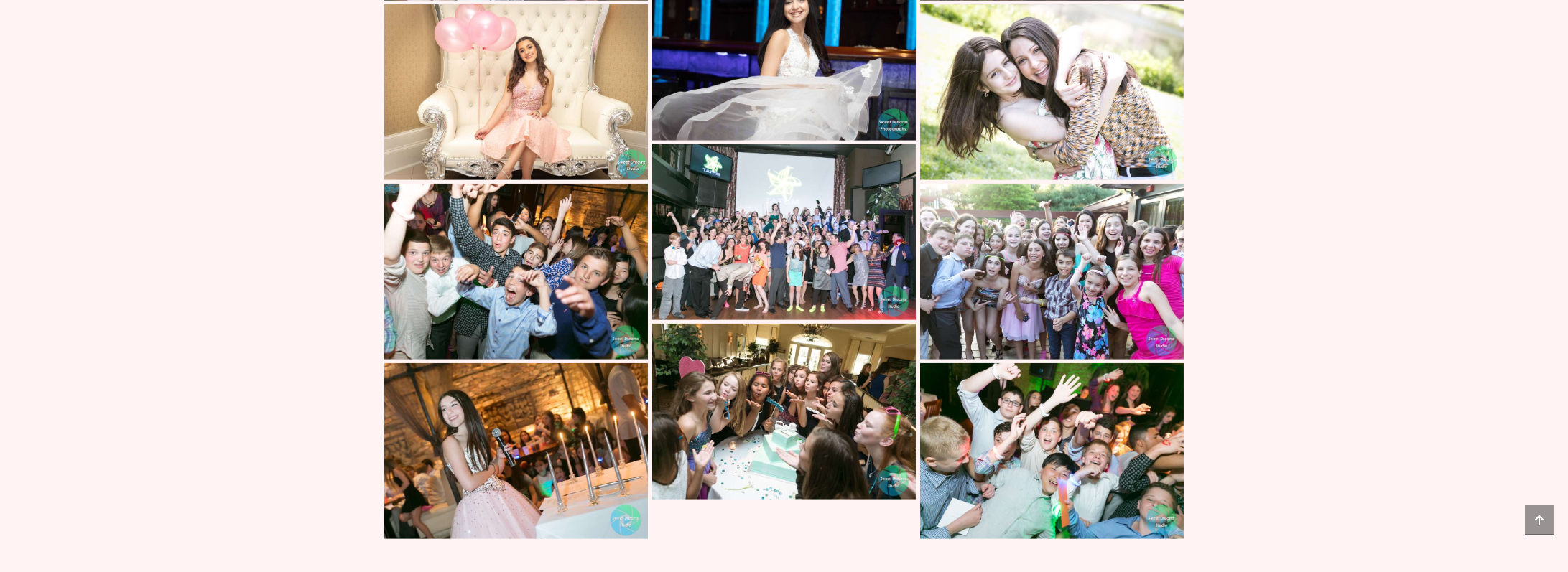
click at [1012, 311] on img at bounding box center [1052, 272] width 263 height 176
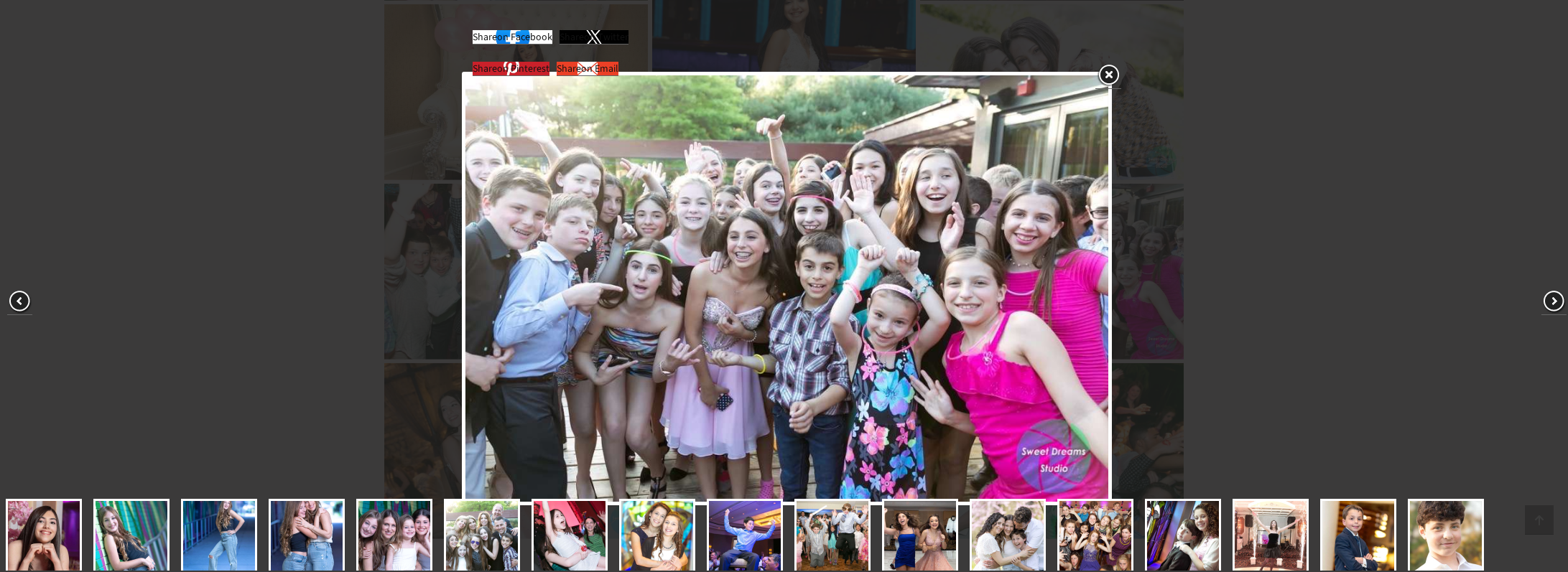
scroll to position [153, 0]
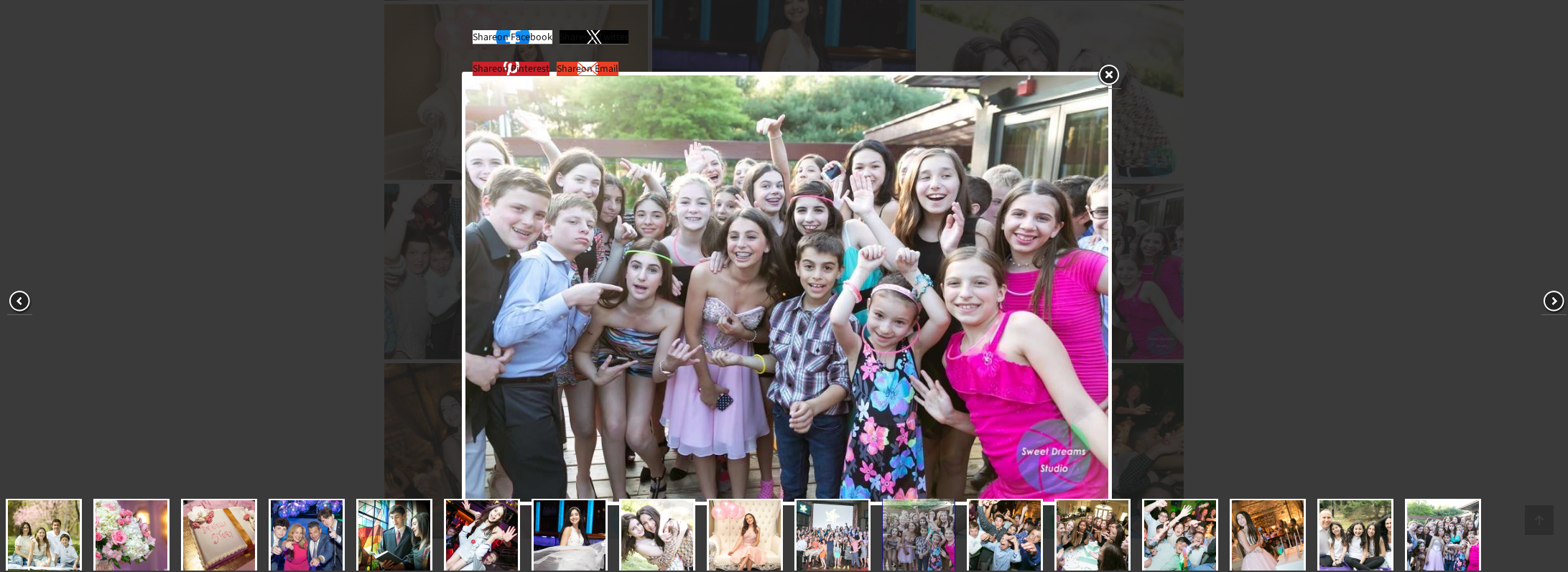
click at [817, 240] on img at bounding box center [786, 288] width 642 height 427
click at [1230, 232] on div "Share on Facebook Share on Twitter Share on Pinterest Share on Email" at bounding box center [787, 289] width 1574 height 578
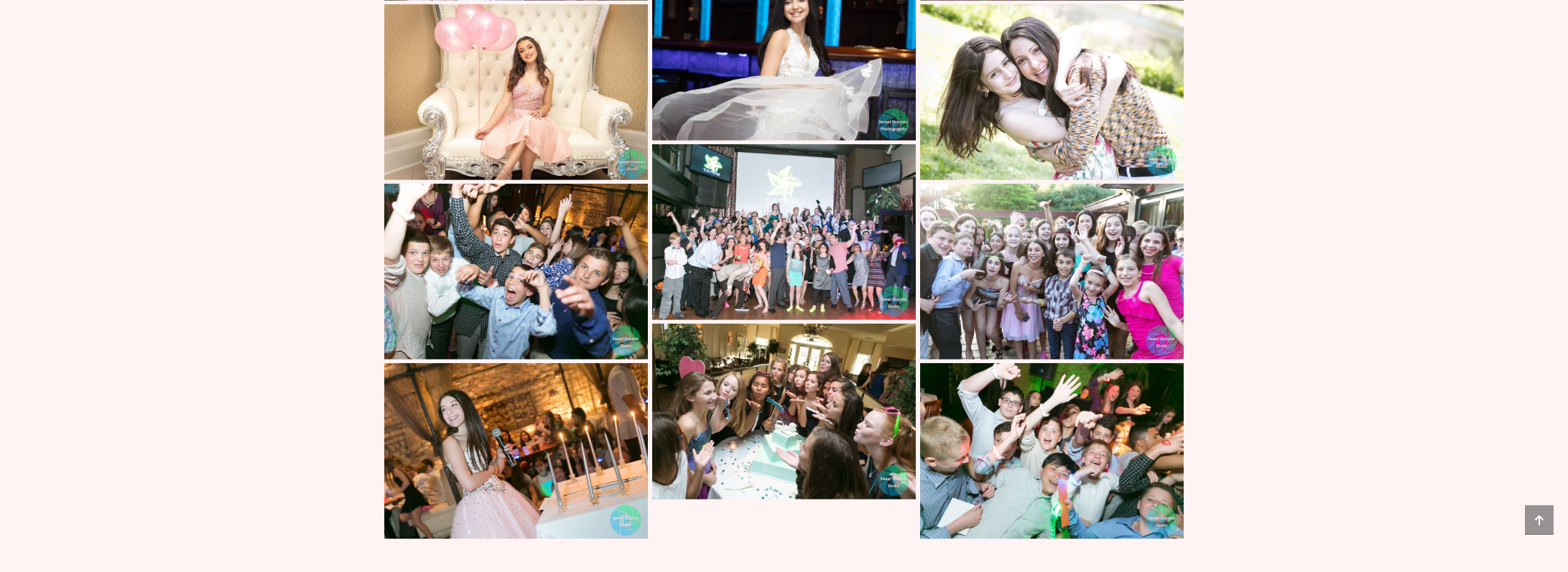
click at [1050, 180] on img at bounding box center [1052, 92] width 263 height 176
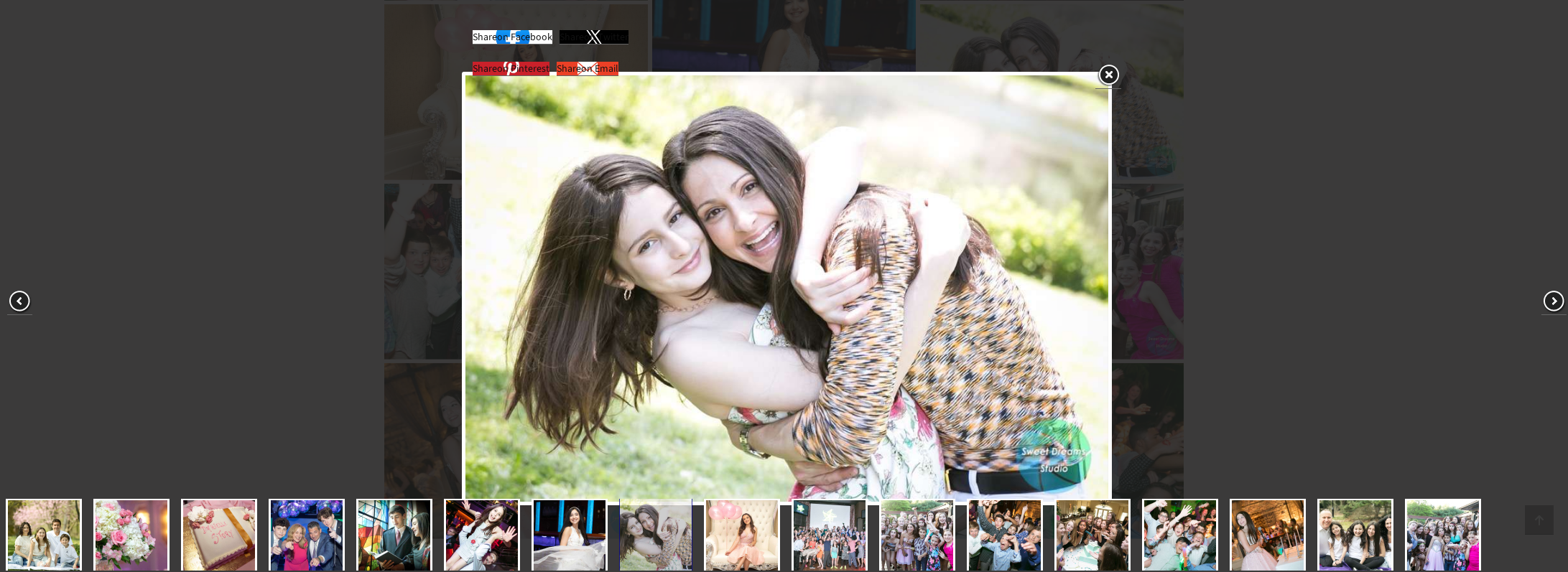
click at [1268, 244] on div "Share on Facebook Share on Twitter Share on Pinterest Share on Email" at bounding box center [787, 289] width 1574 height 578
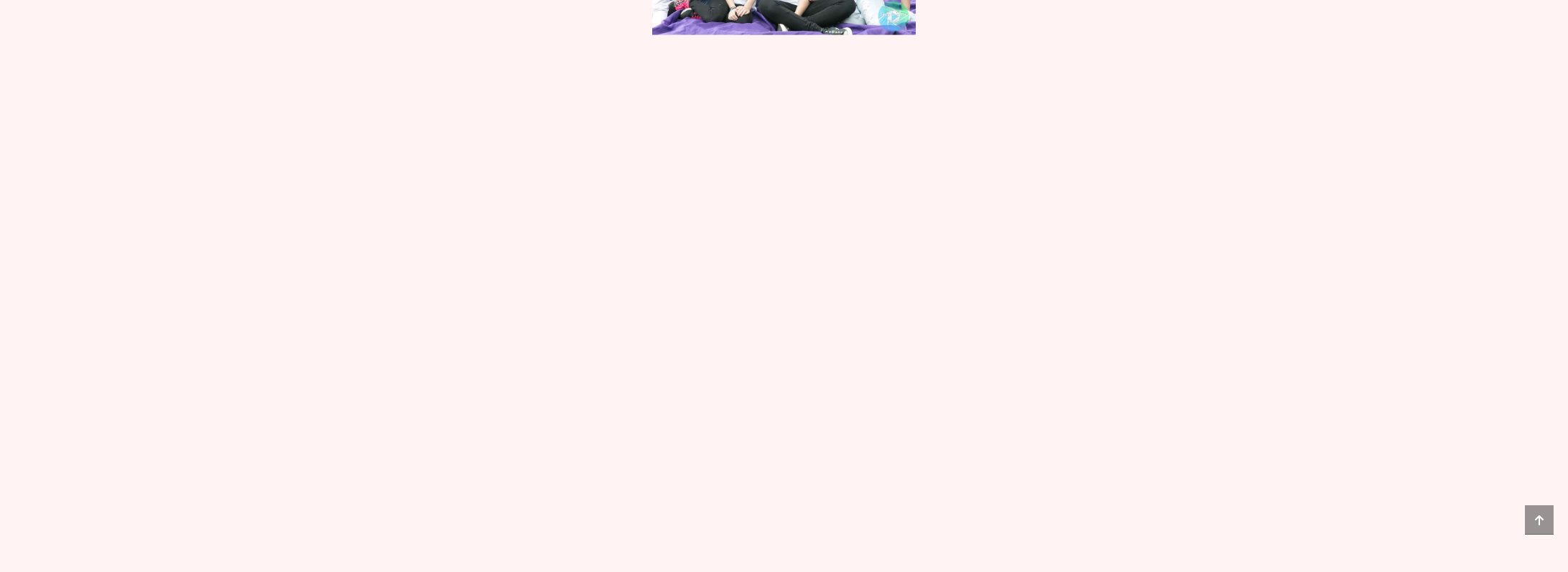
scroll to position [8385, 0]
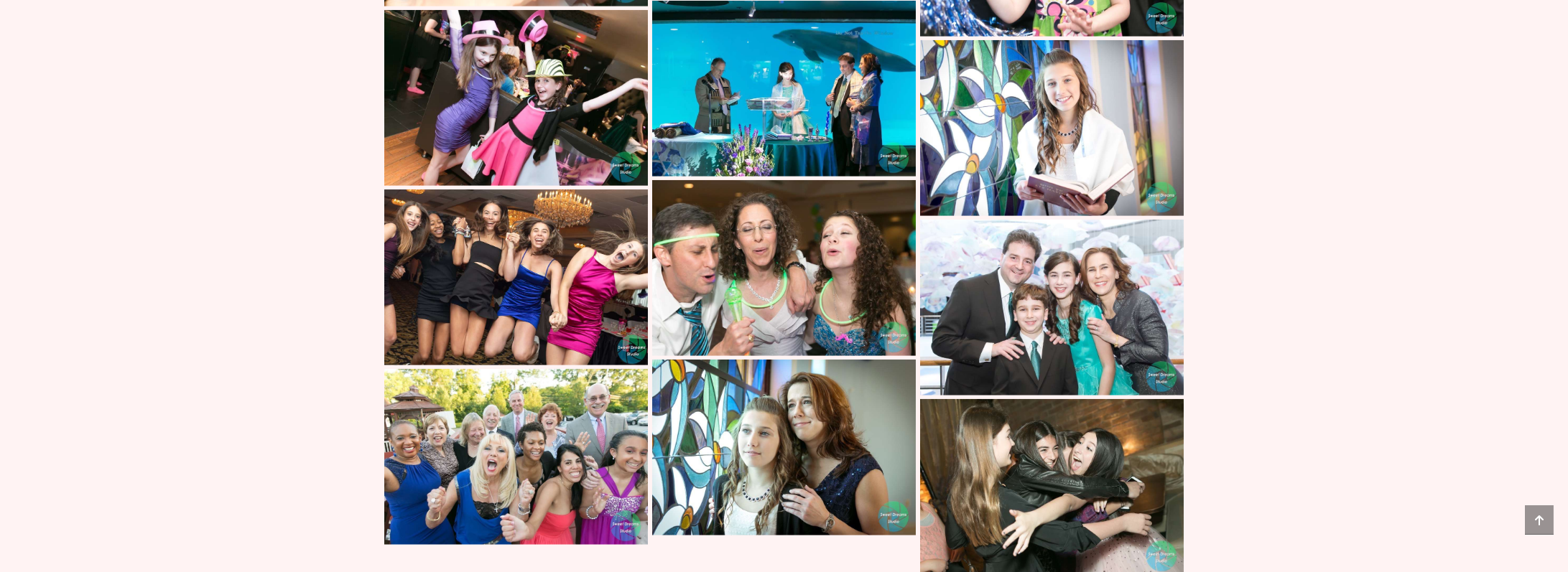
click at [573, 311] on img at bounding box center [516, 278] width 263 height 176
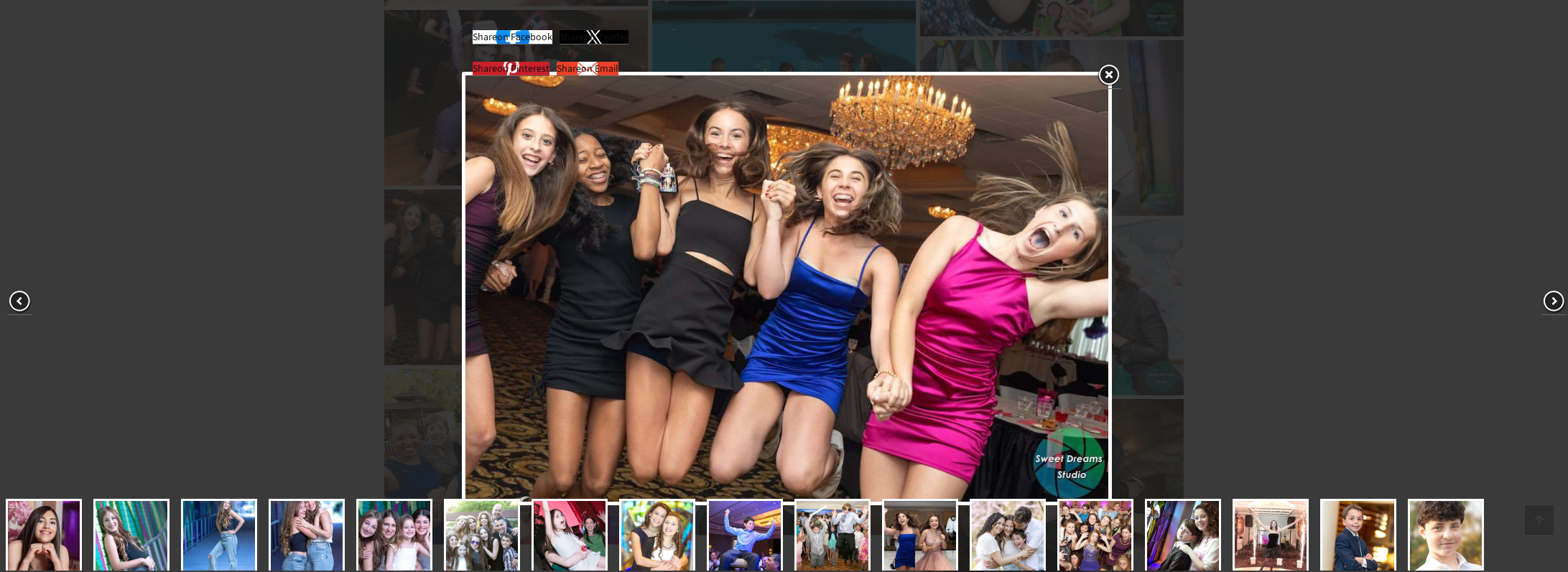
scroll to position [228, 0]
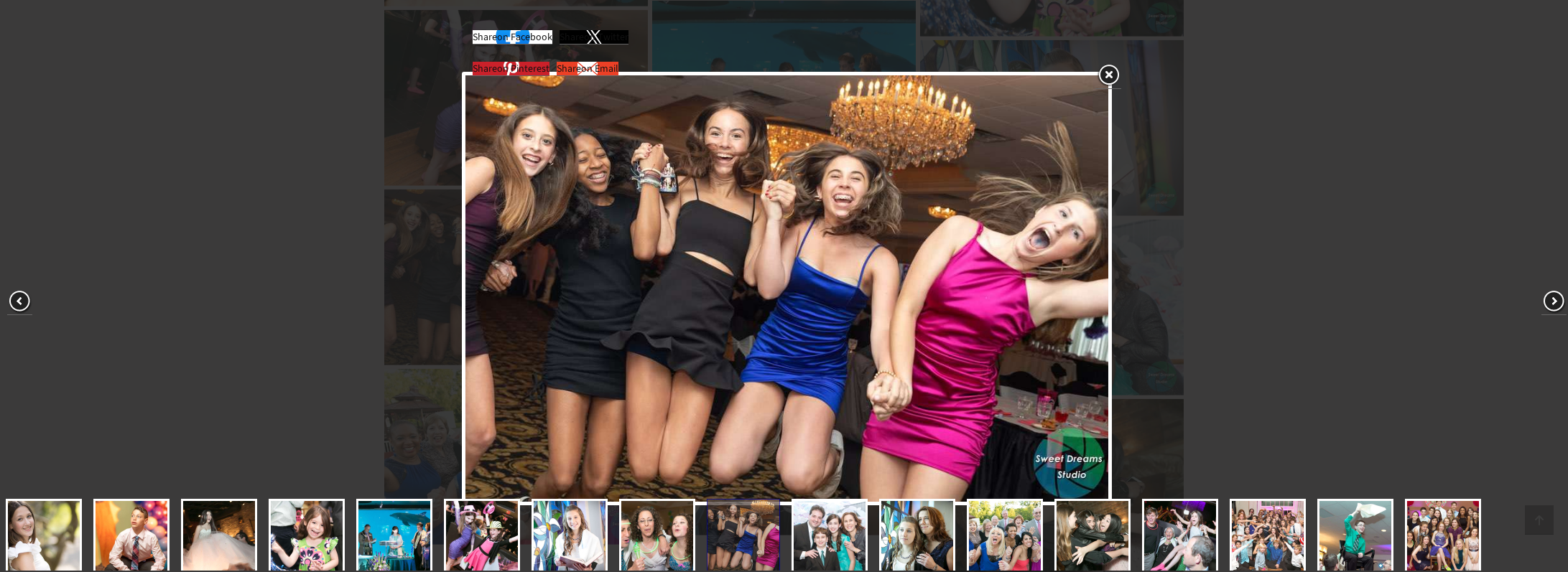
click at [864, 236] on img at bounding box center [786, 288] width 642 height 427
click at [1226, 239] on div "Share on Facebook Share on Twitter Share on Pinterest Share on Email" at bounding box center [787, 289] width 1574 height 578
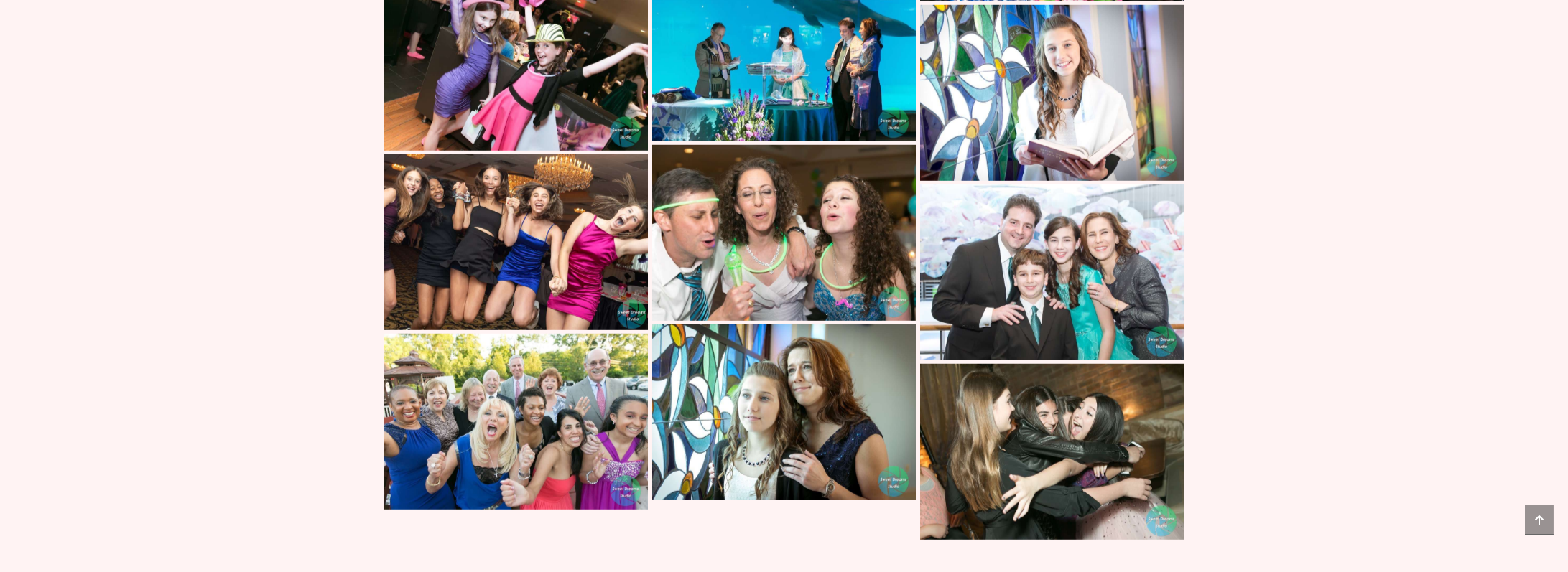
scroll to position [8557, 0]
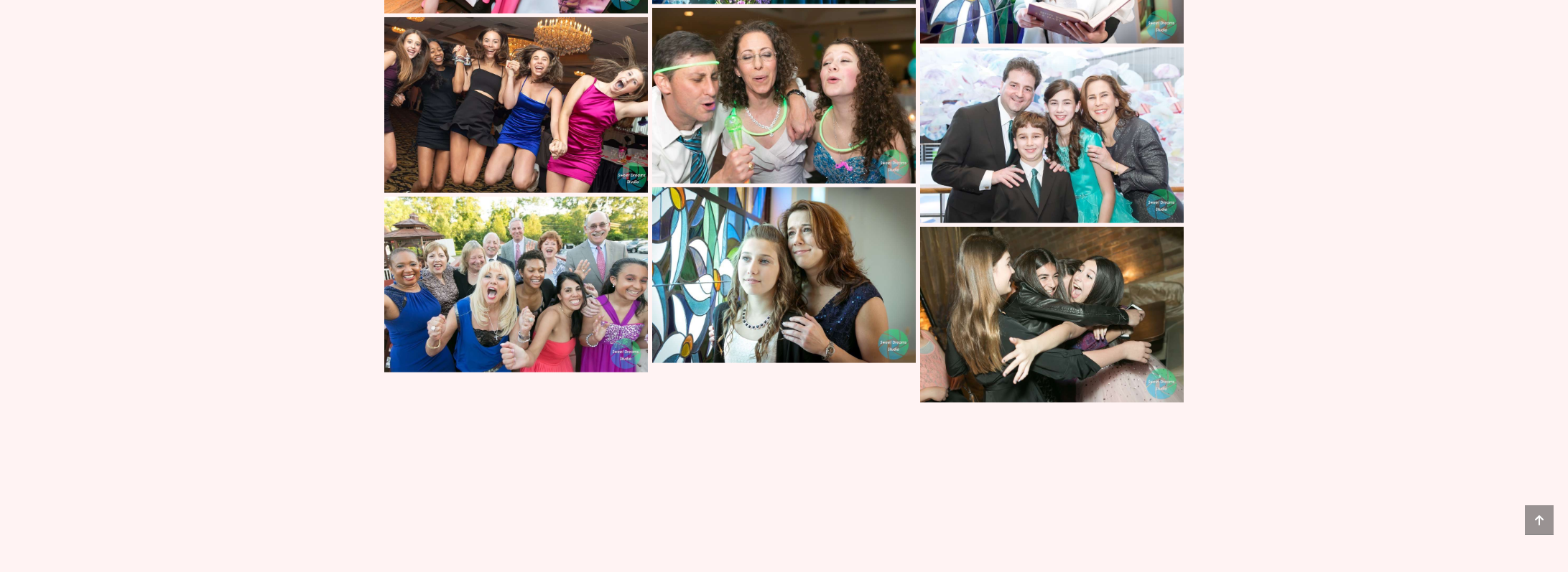
click at [1058, 223] on img at bounding box center [1052, 135] width 263 height 176
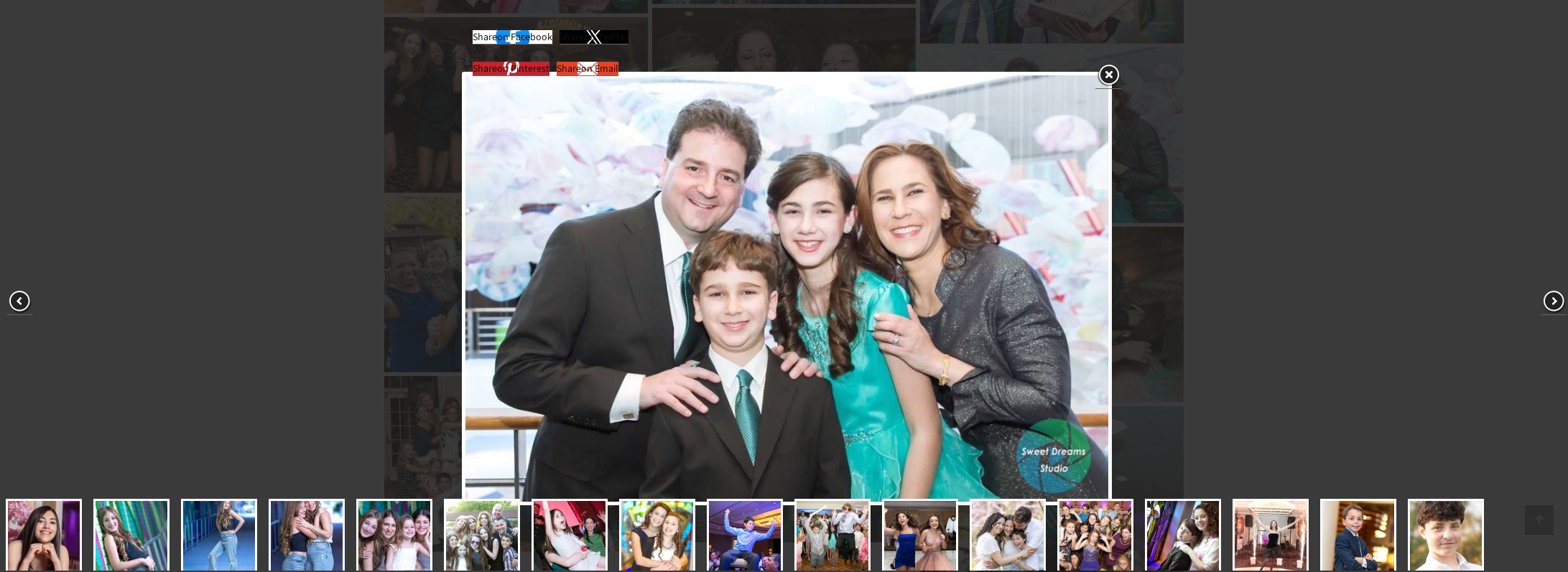
scroll to position [228, 0]
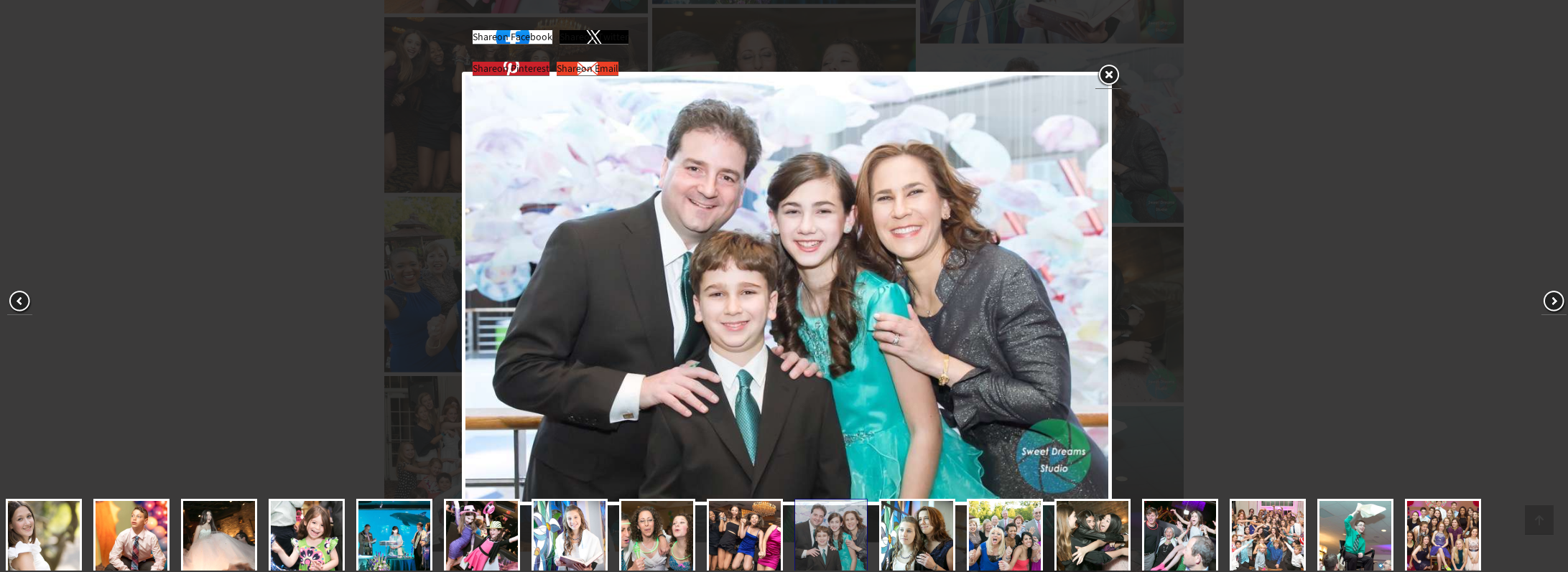
click at [1269, 262] on div "Share on Facebook Share on Twitter Share on Pinterest Share on Email" at bounding box center [787, 289] width 1574 height 578
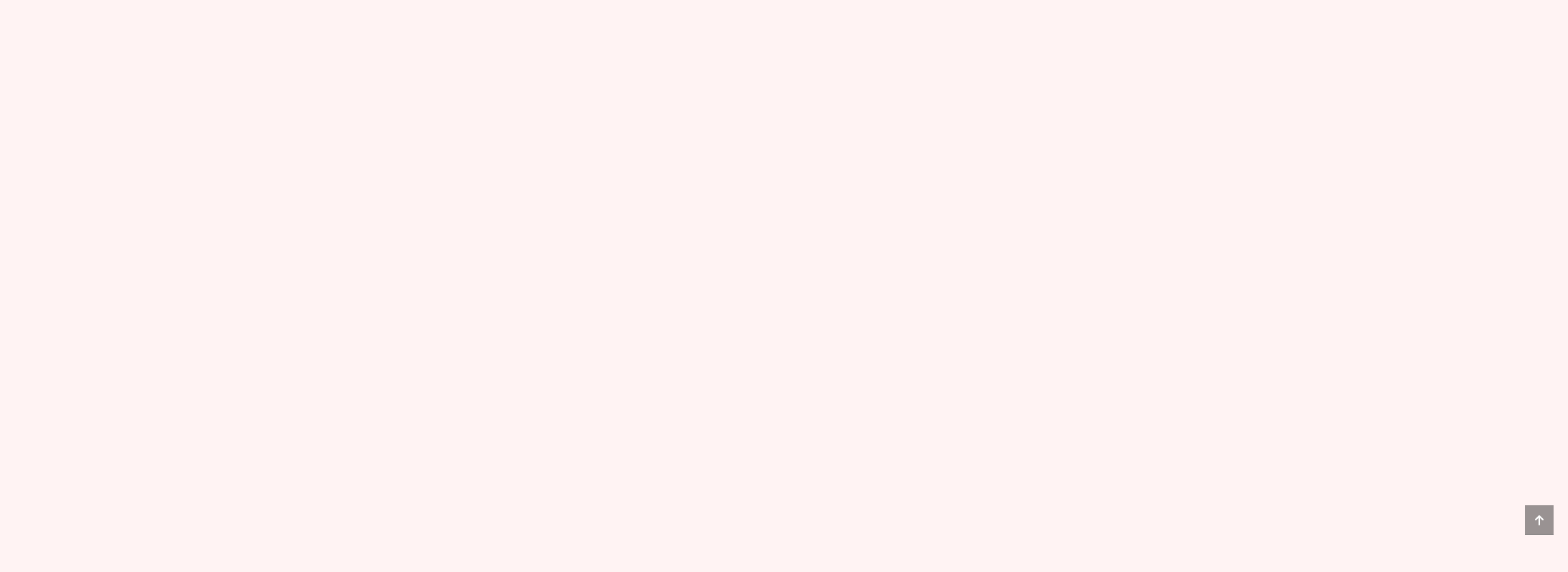
scroll to position [9189, 0]
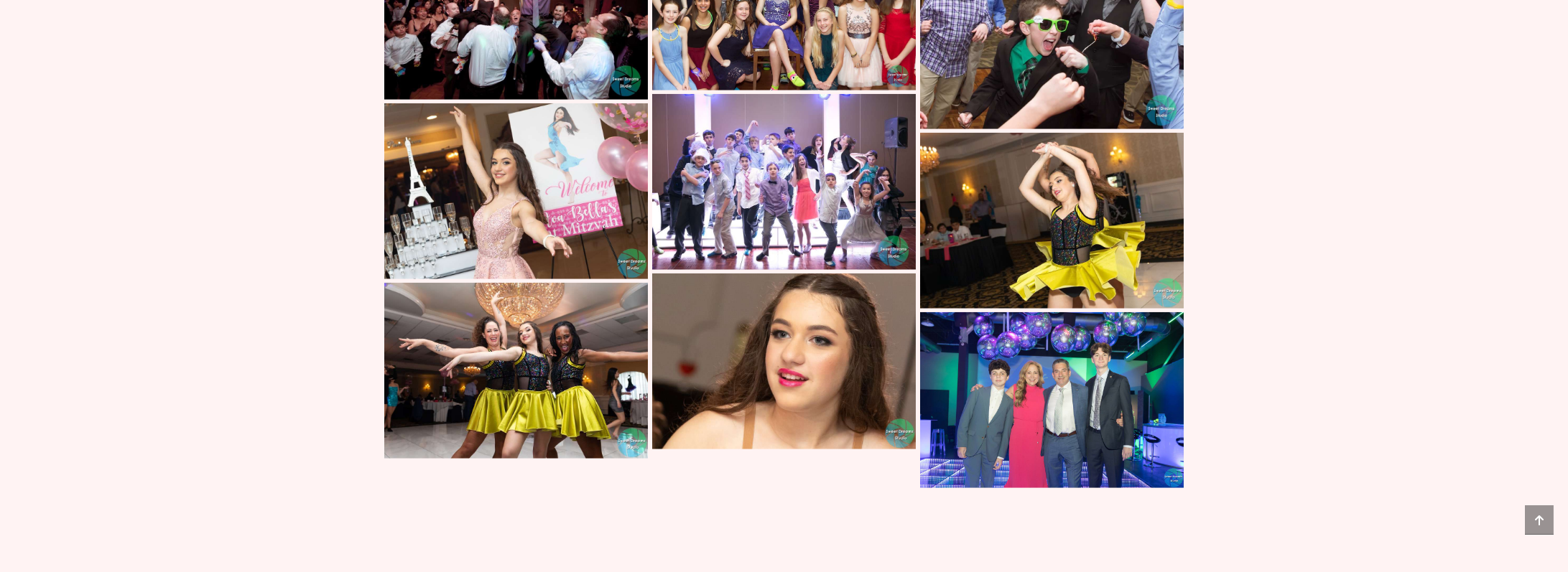
click at [765, 91] on img at bounding box center [784, 3] width 263 height 176
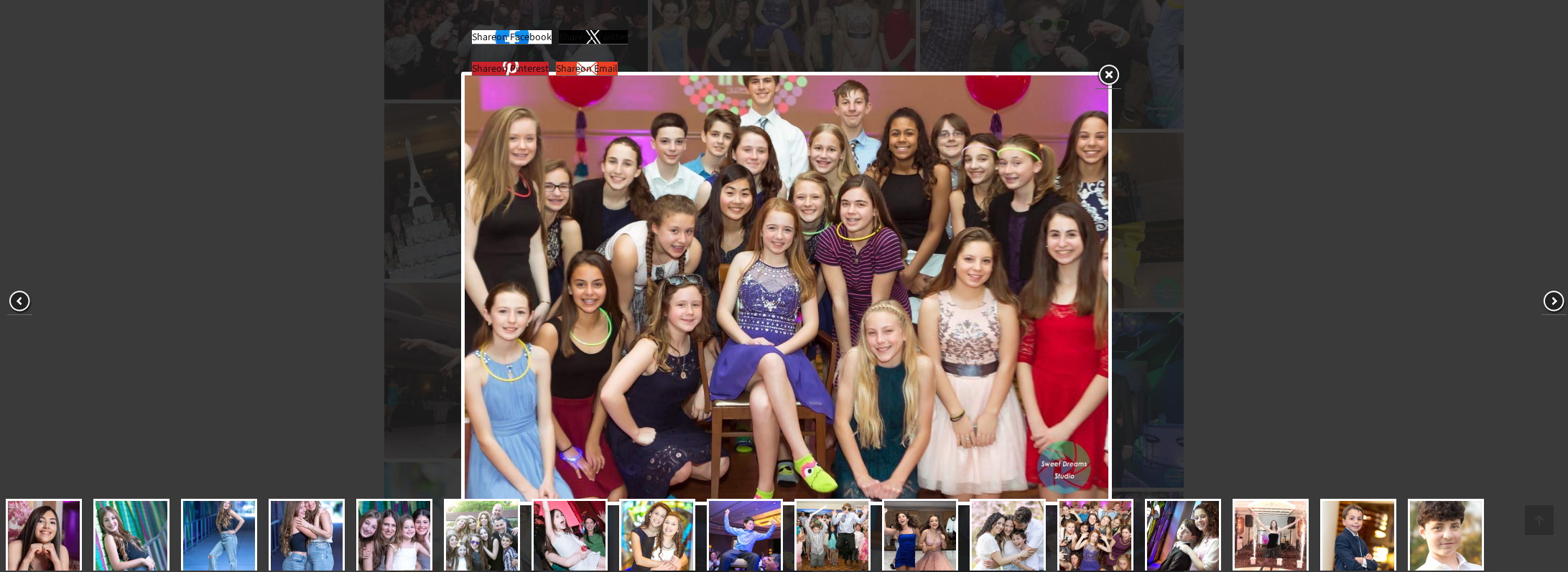
scroll to position [228, 0]
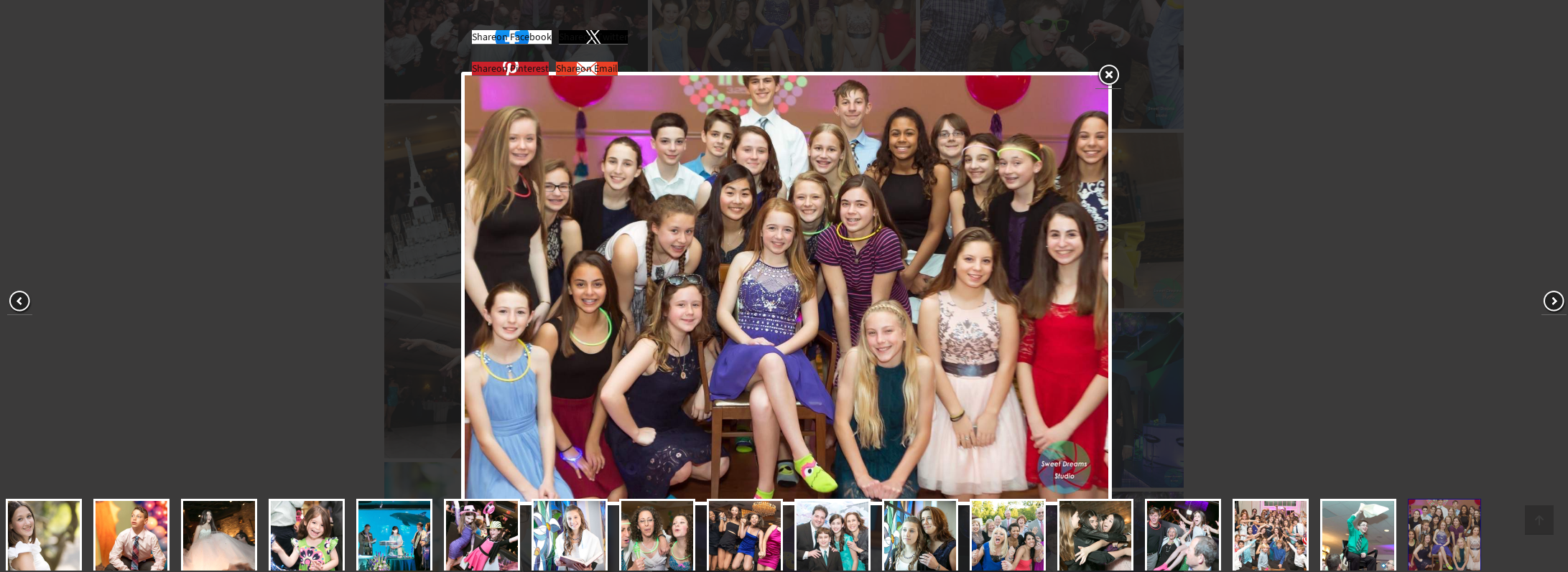
click at [1242, 272] on div "Share on Facebook Share on Twitter Share on Pinterest Share on Email" at bounding box center [787, 289] width 1574 height 578
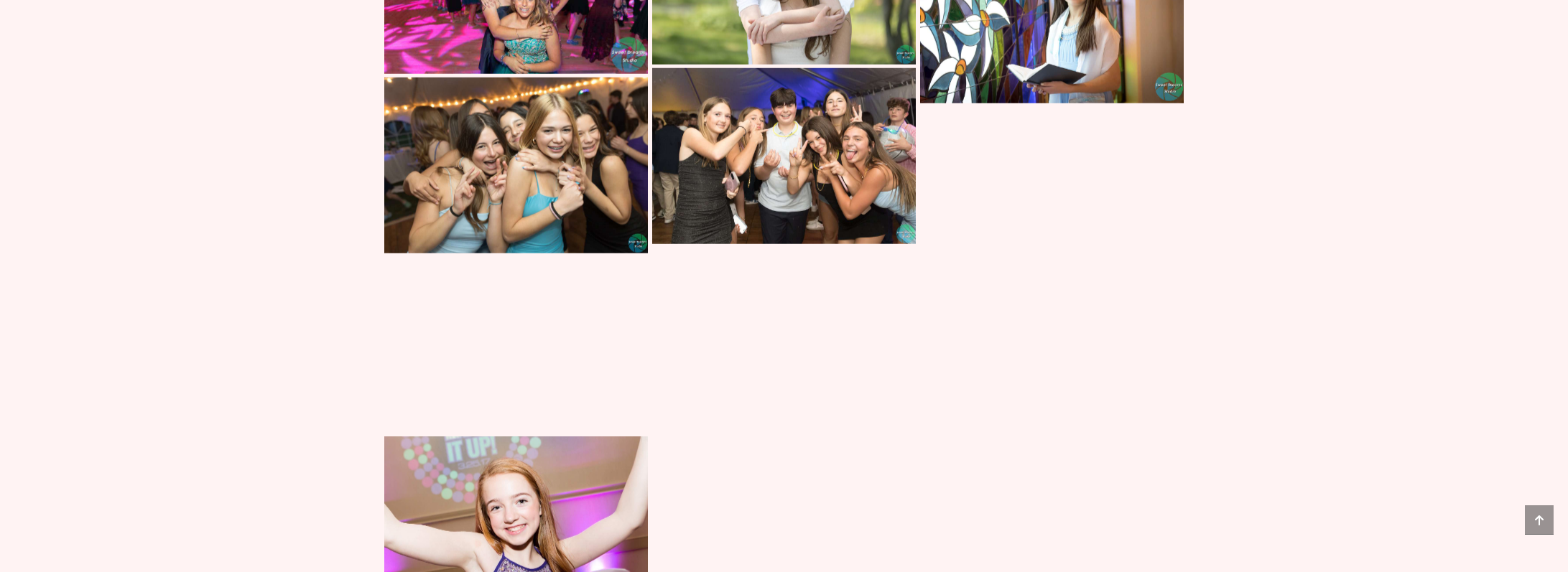
scroll to position [9935, 0]
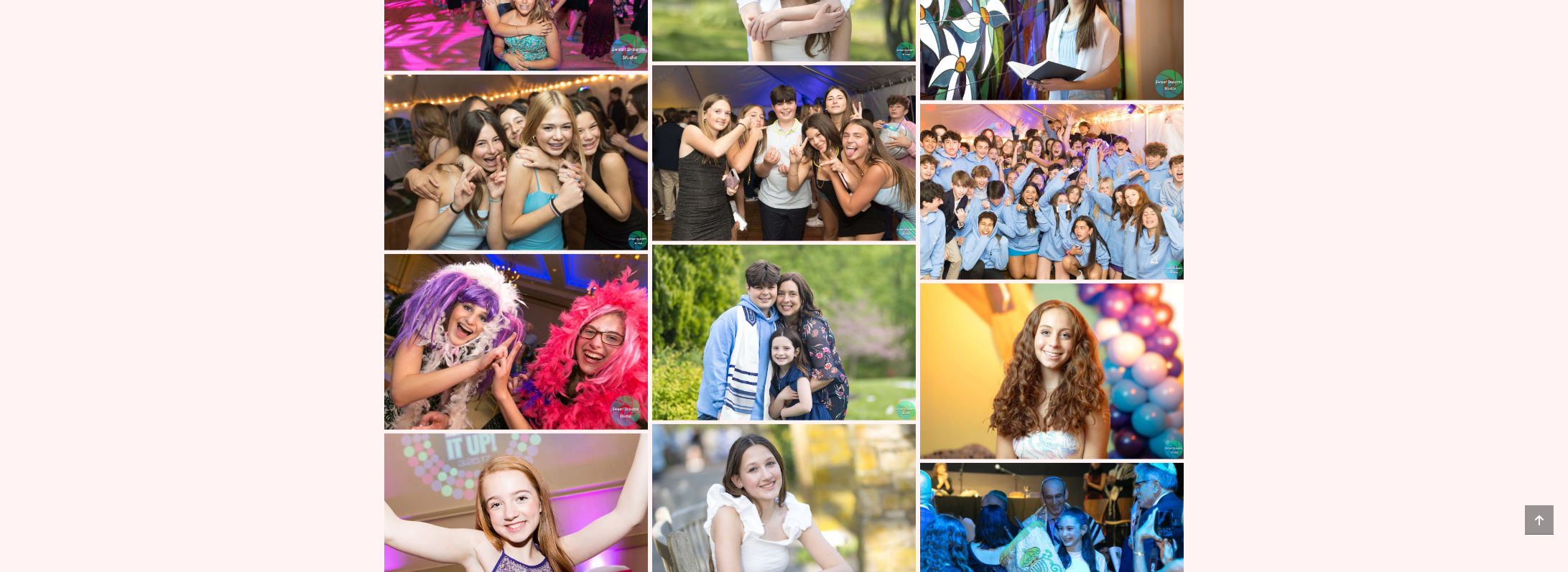
click at [553, 217] on img at bounding box center [516, 162] width 263 height 176
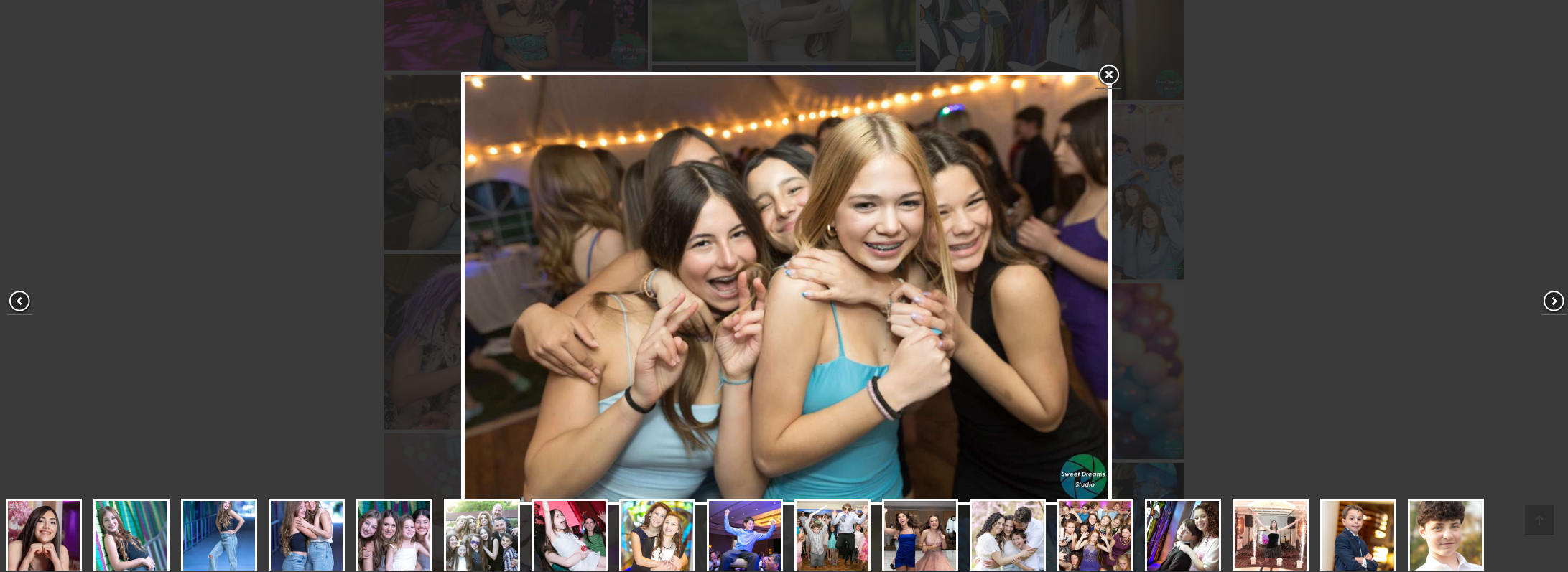
scroll to position [304, 0]
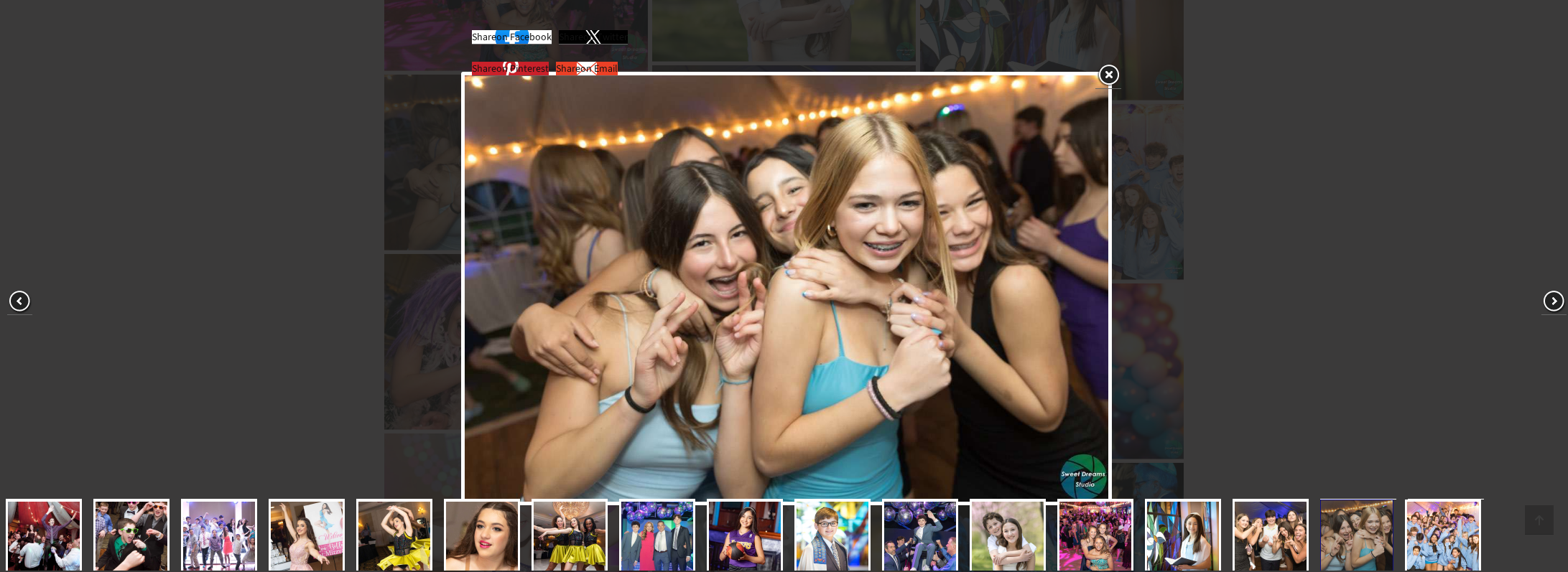
click at [1297, 253] on div "Share on Facebook Share on Twitter Share on Pinterest Share on Email" at bounding box center [787, 289] width 1574 height 578
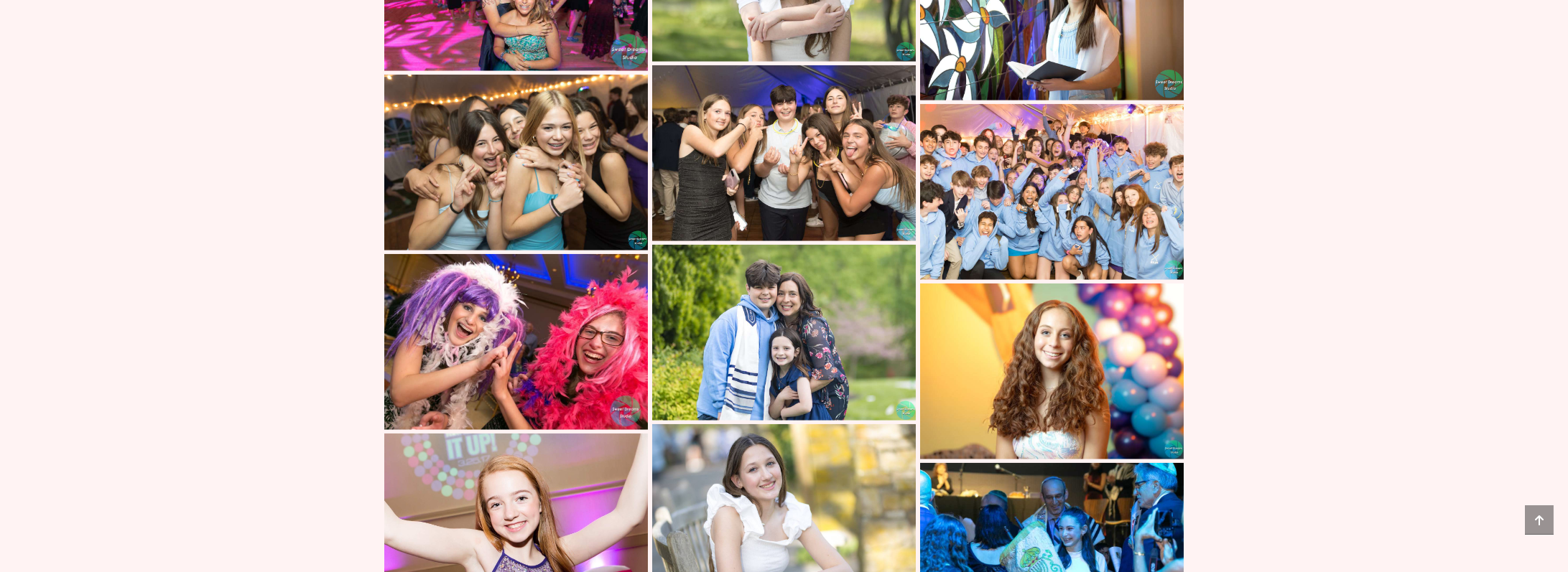
click at [851, 235] on img at bounding box center [784, 153] width 263 height 176
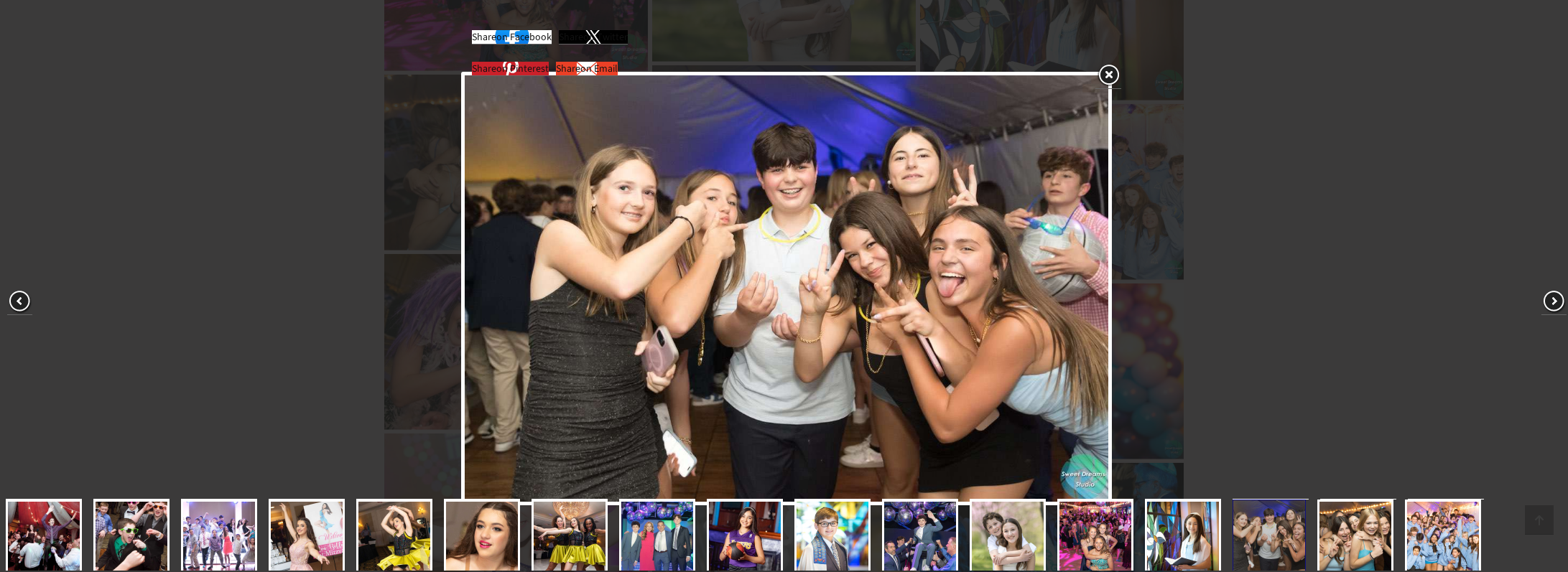
click at [1209, 263] on div "Share on Facebook Share on Twitter Share on Pinterest Share on Email" at bounding box center [787, 289] width 1574 height 578
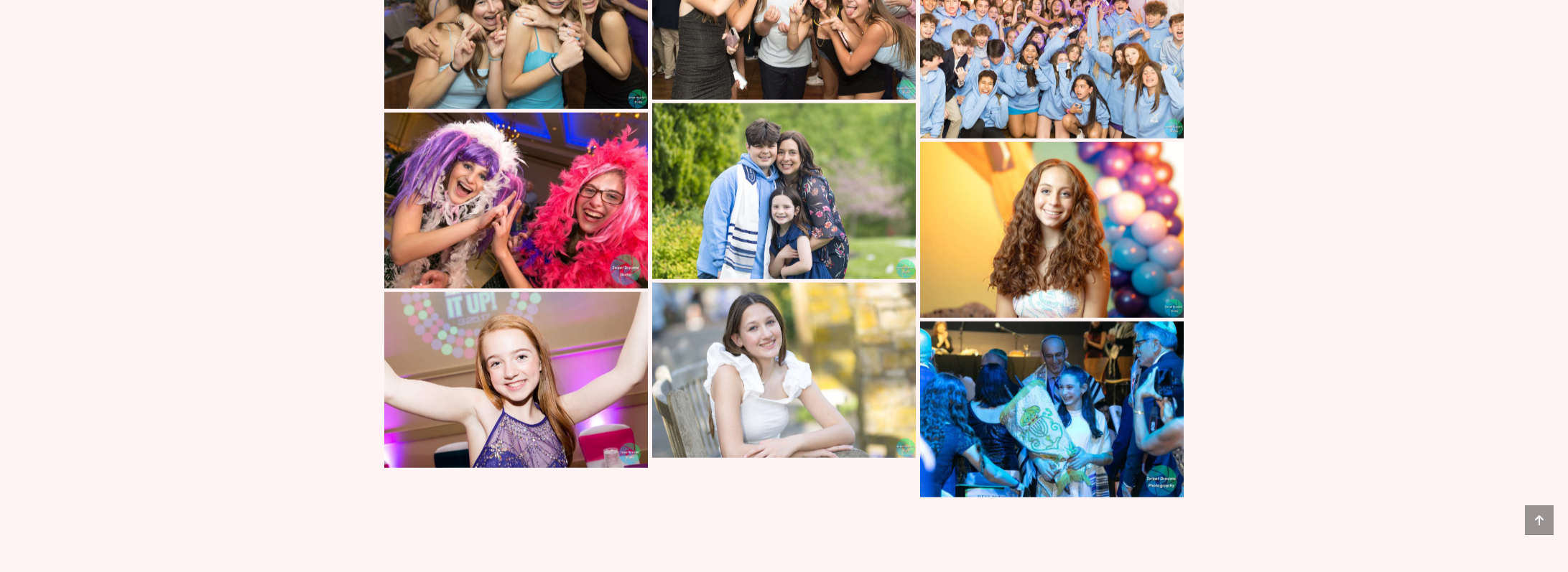
scroll to position [10108, 0]
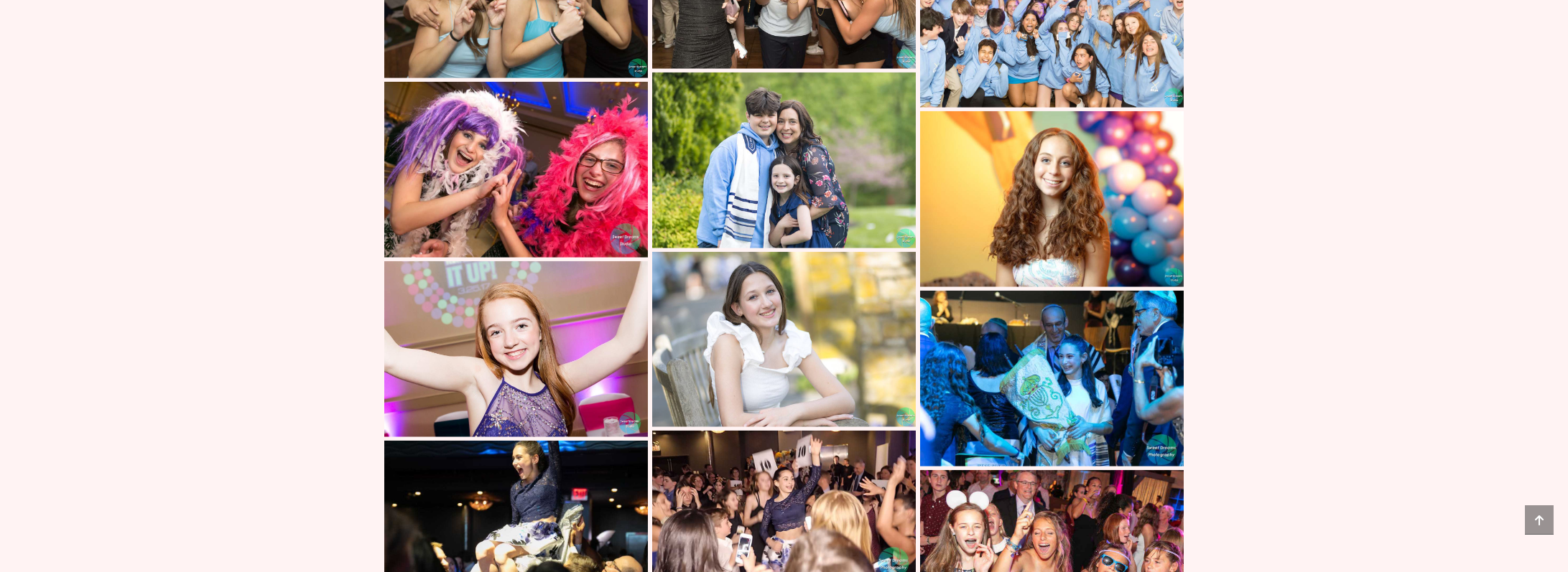
click at [550, 253] on img at bounding box center [516, 170] width 263 height 176
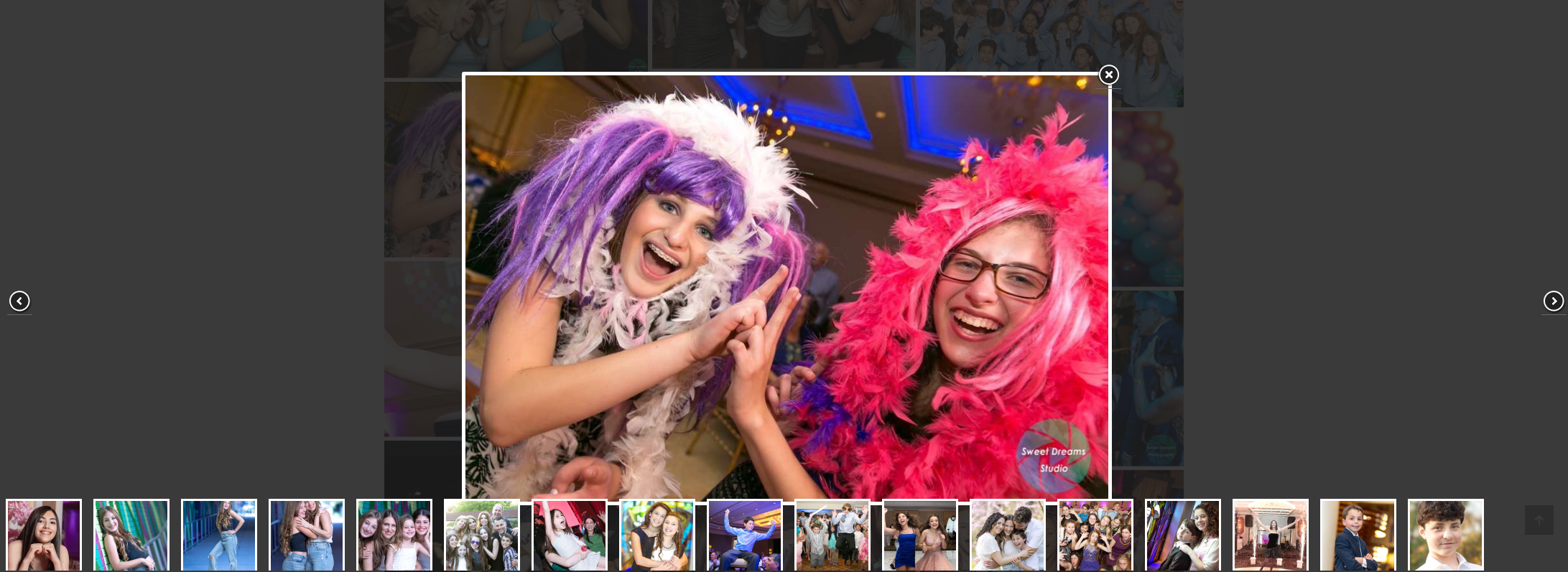
scroll to position [304, 0]
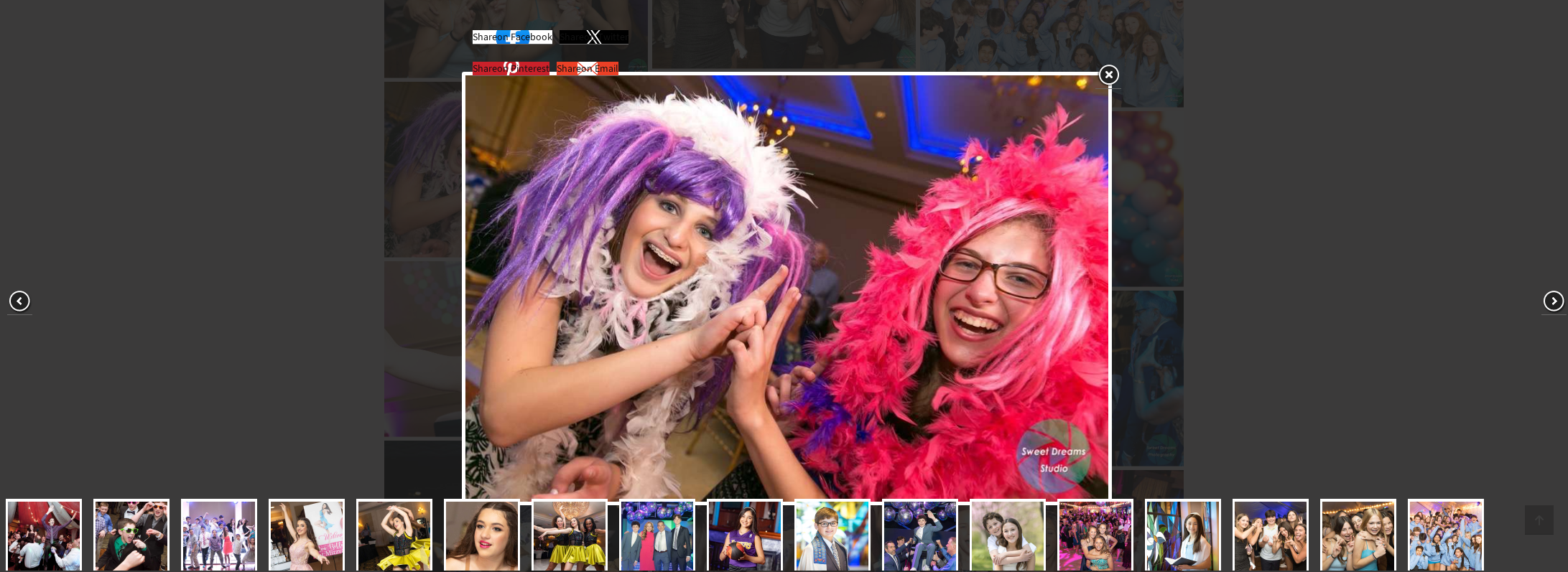
click at [1218, 303] on div "Share on Facebook Share on Twitter Share on Pinterest Share on Email" at bounding box center [787, 289] width 1574 height 578
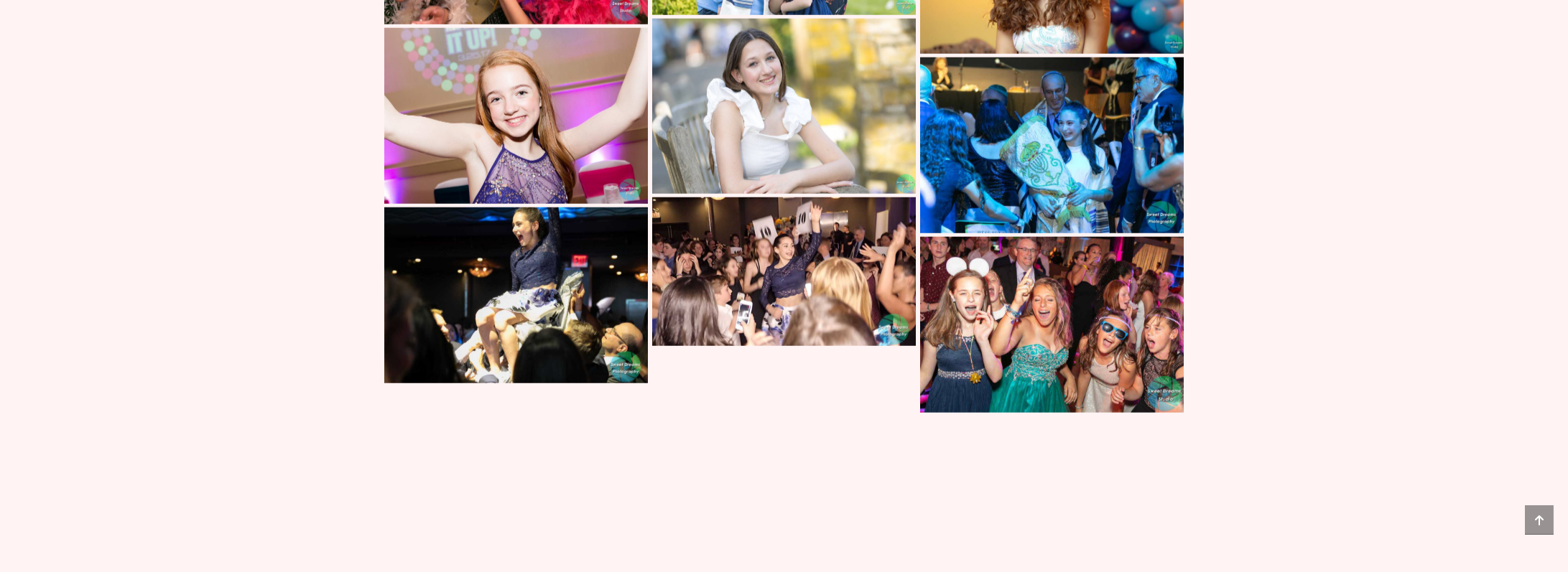
scroll to position [10395, 0]
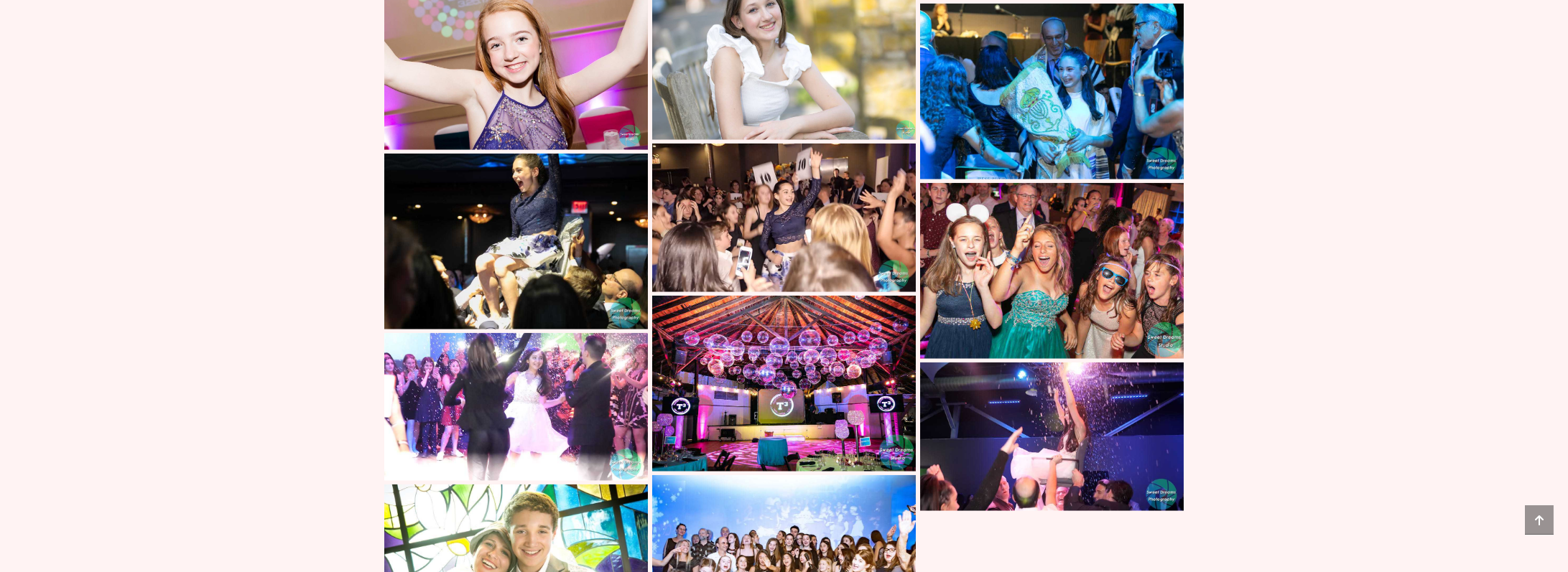
click at [1025, 322] on img at bounding box center [1052, 271] width 263 height 176
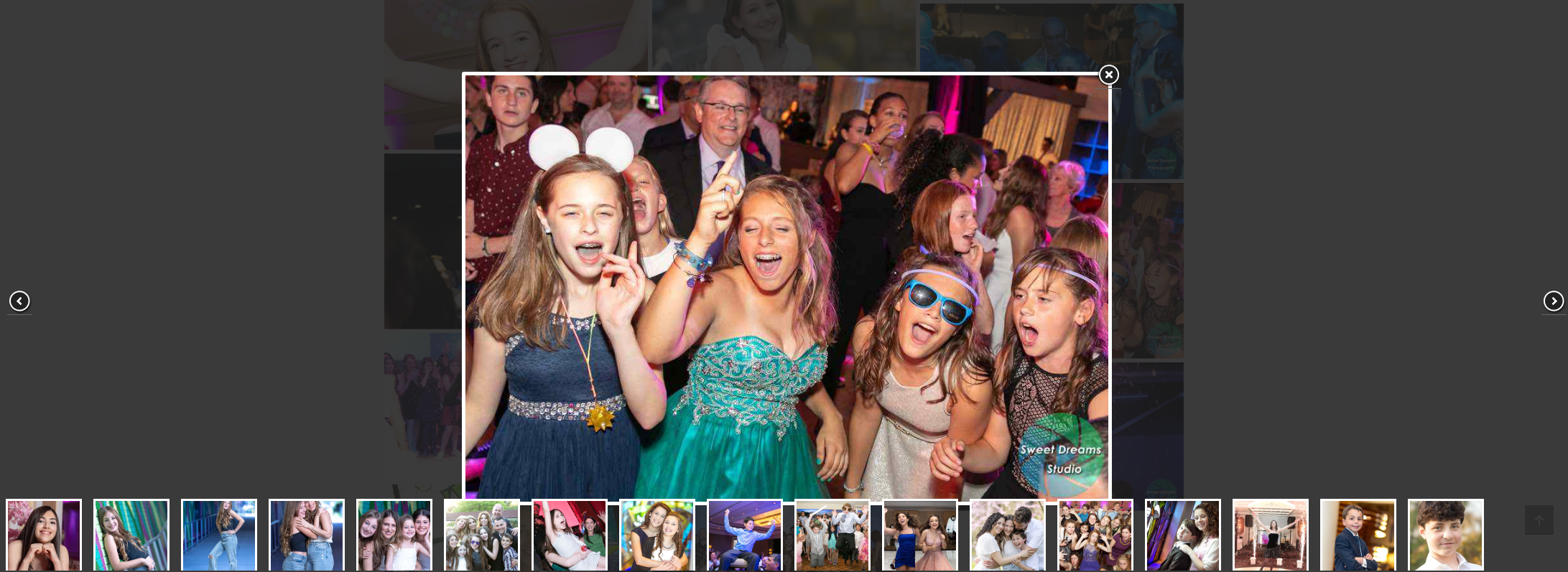
scroll to position [379, 0]
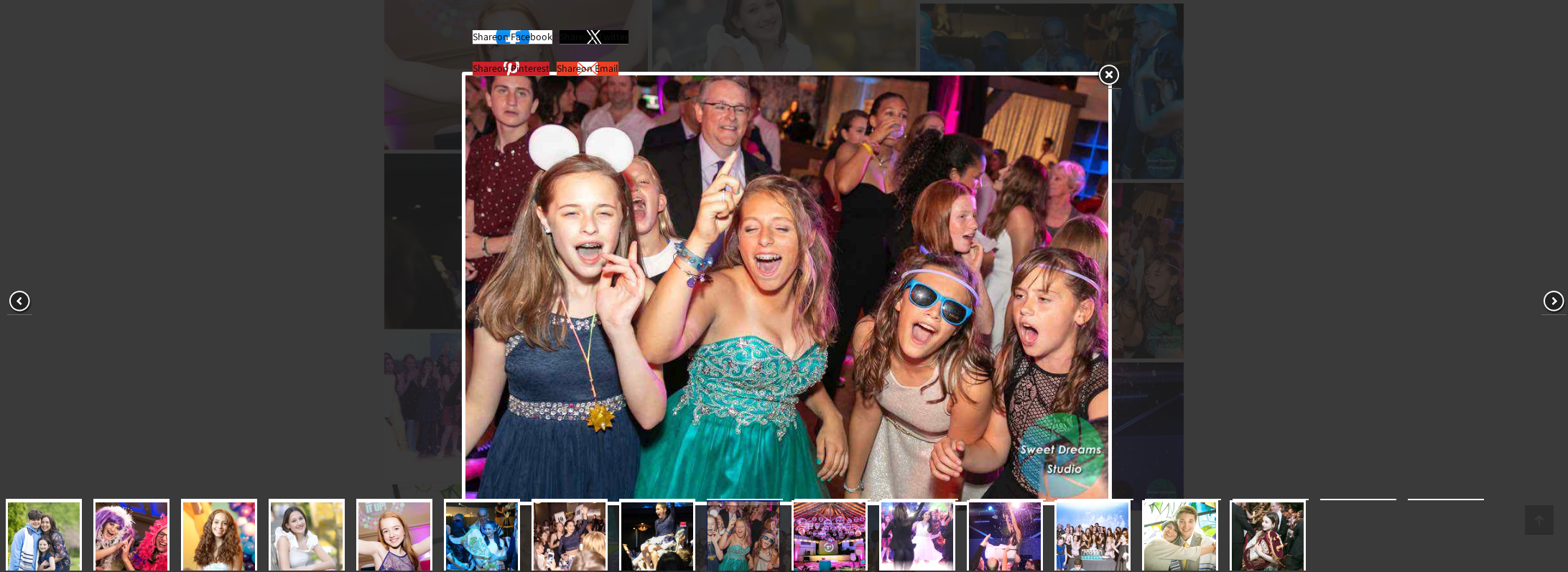
click at [1262, 298] on div "Share on Facebook Share on Twitter Share on Pinterest Share on Email" at bounding box center [787, 289] width 1574 height 578
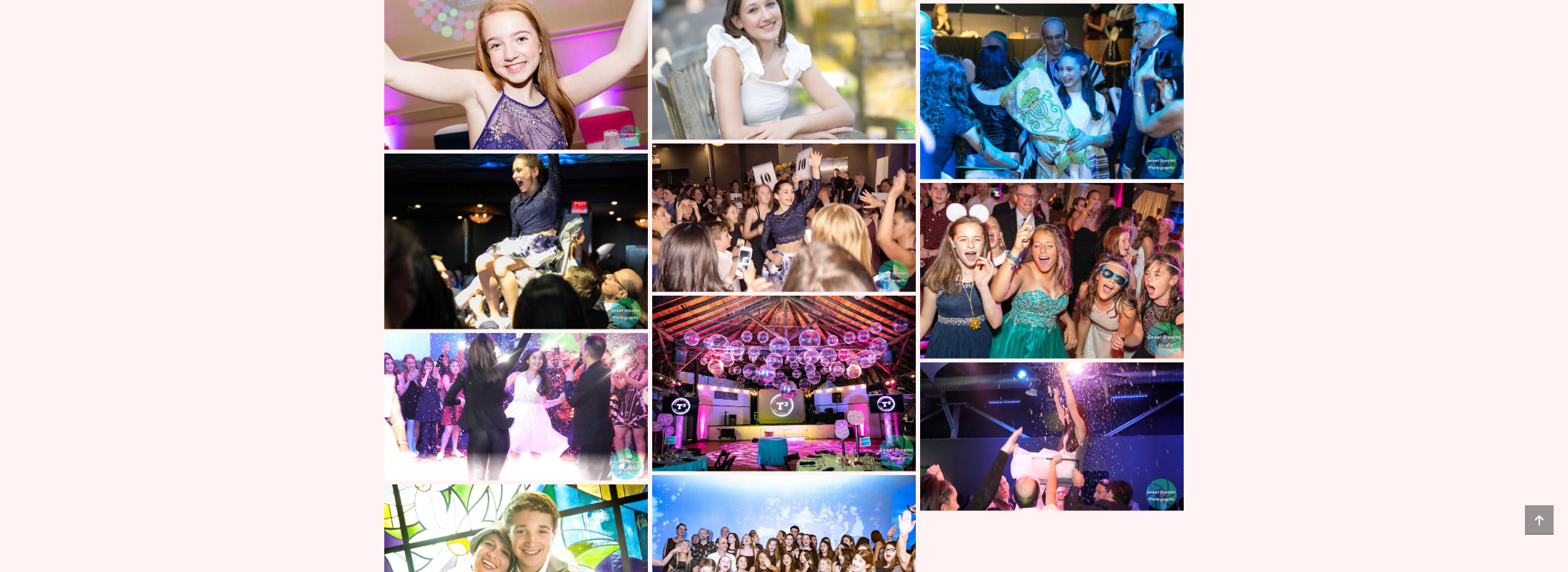
click at [1107, 180] on img at bounding box center [1052, 91] width 263 height 176
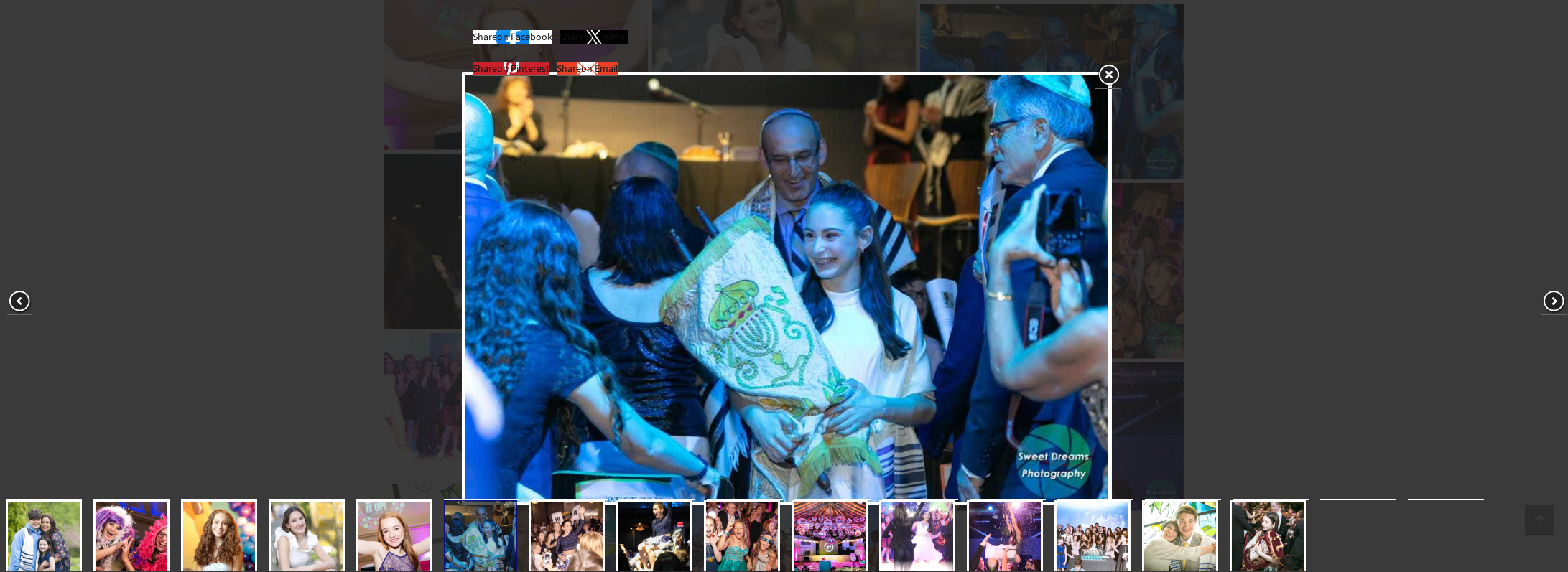
click at [1284, 245] on div "Share on Facebook Share on Twitter Share on Pinterest Share on Email" at bounding box center [787, 289] width 1574 height 578
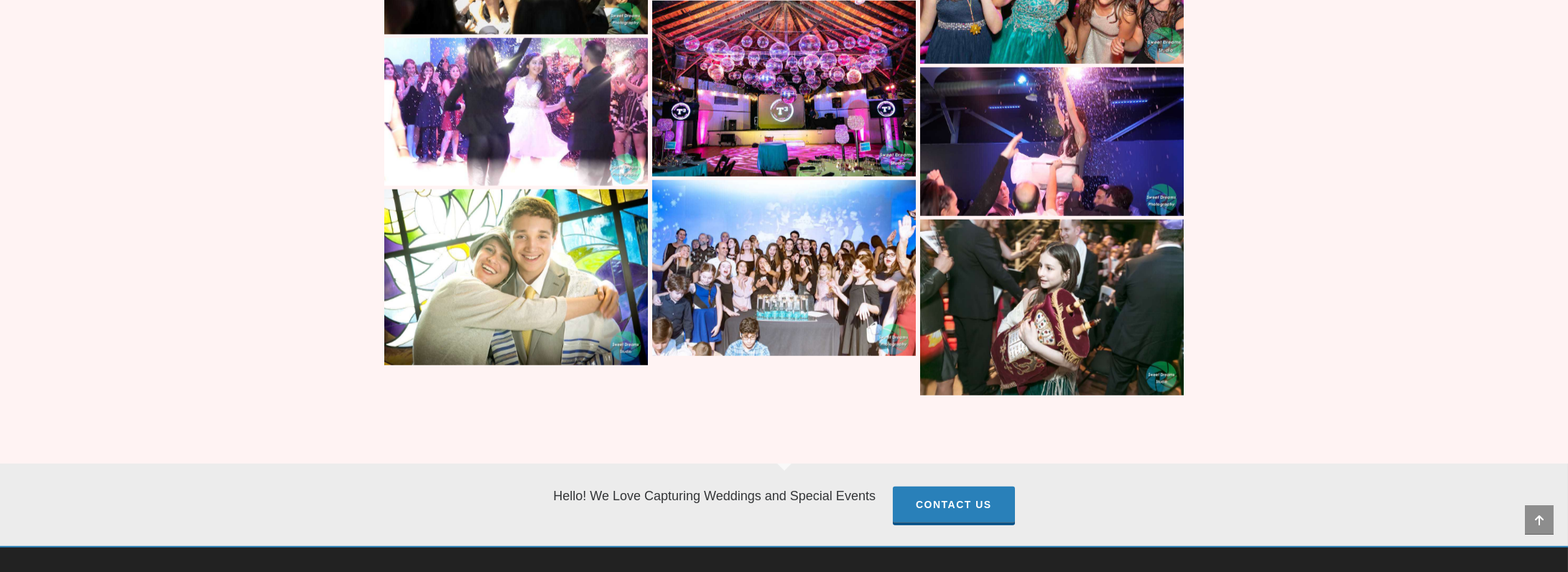
scroll to position [10682, 0]
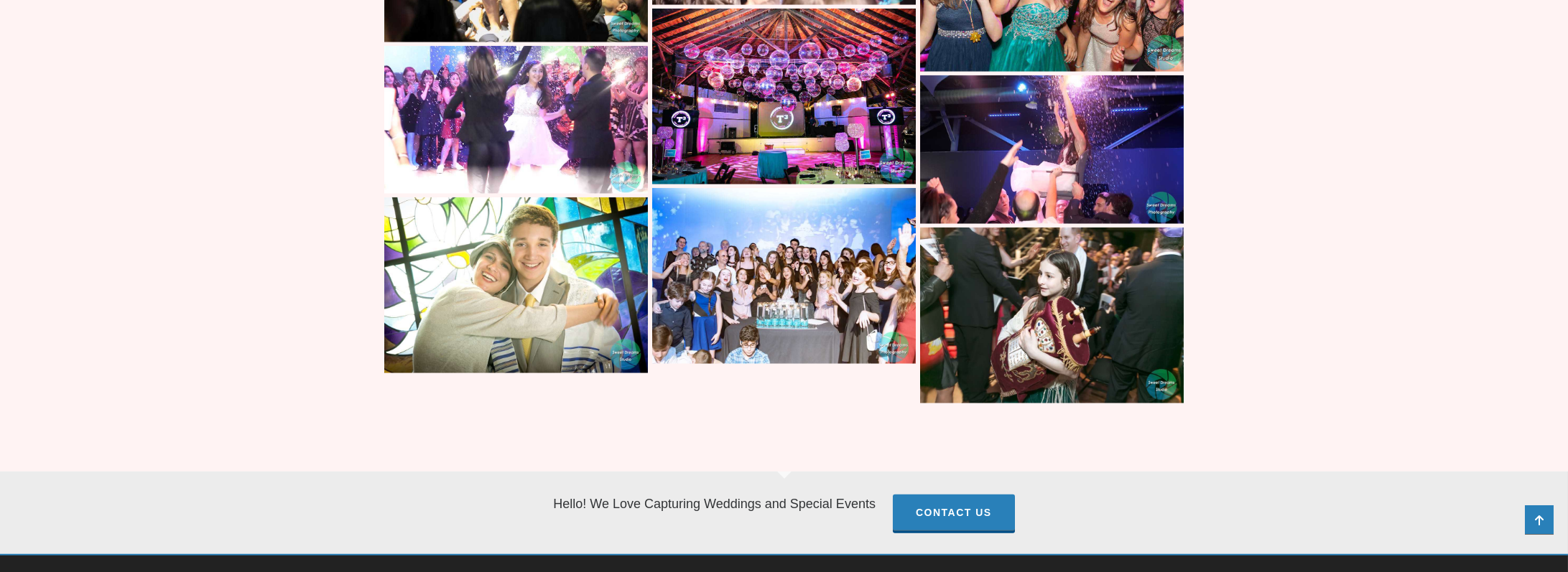
click at [1543, 525] on icon at bounding box center [1540, 521] width 29 height 29
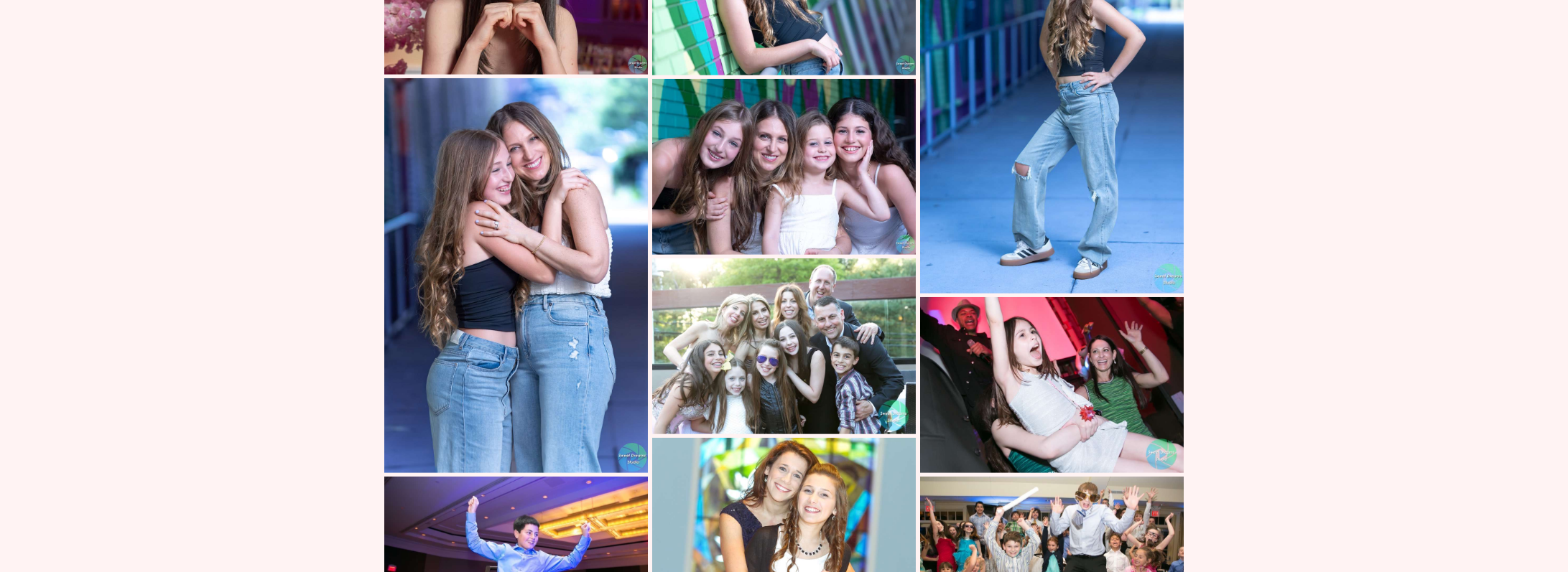
scroll to position [0, 0]
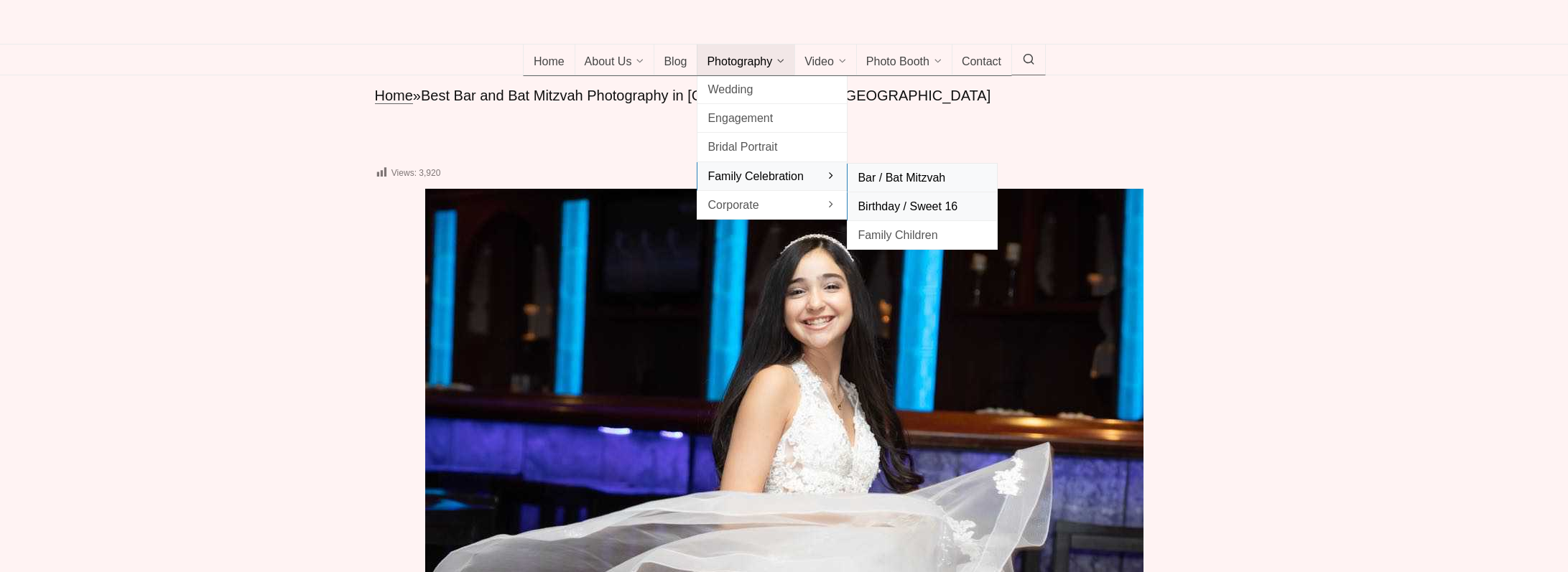
click at [931, 216] on span "Birthday / Sweet 16" at bounding box center [922, 206] width 129 height 20
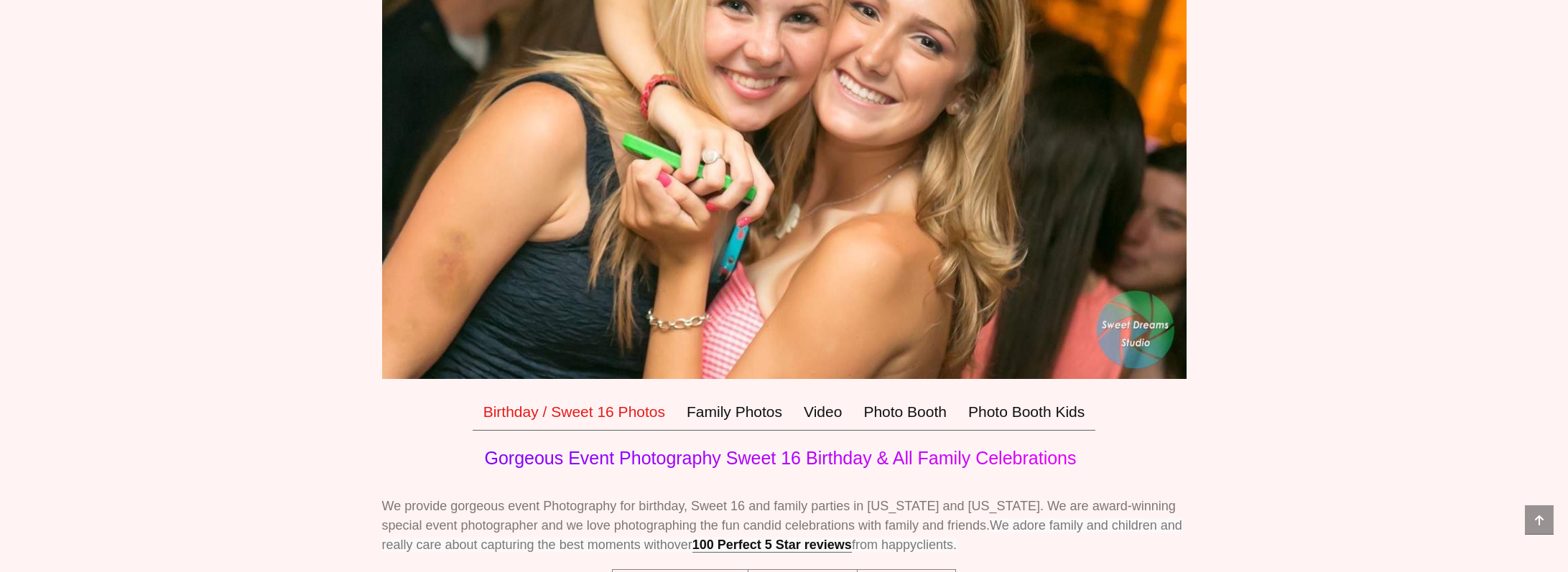
scroll to position [467, 0]
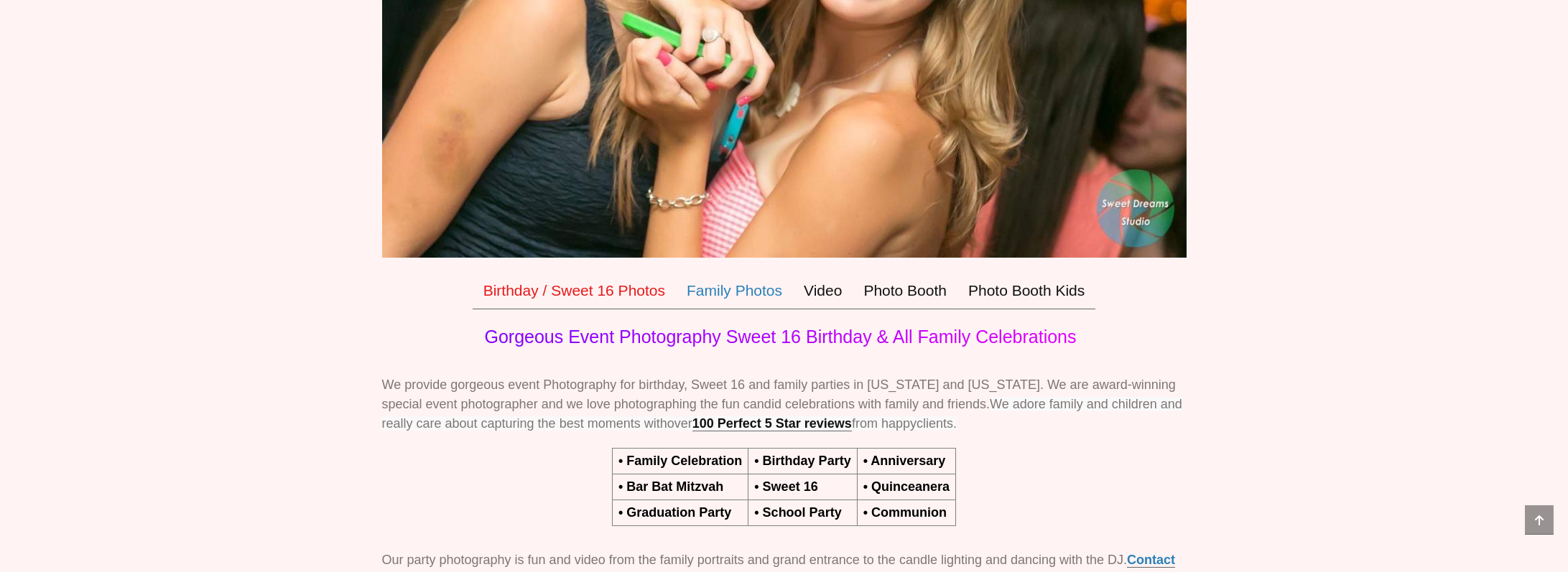
click at [757, 310] on link "Family Photos" at bounding box center [734, 291] width 117 height 38
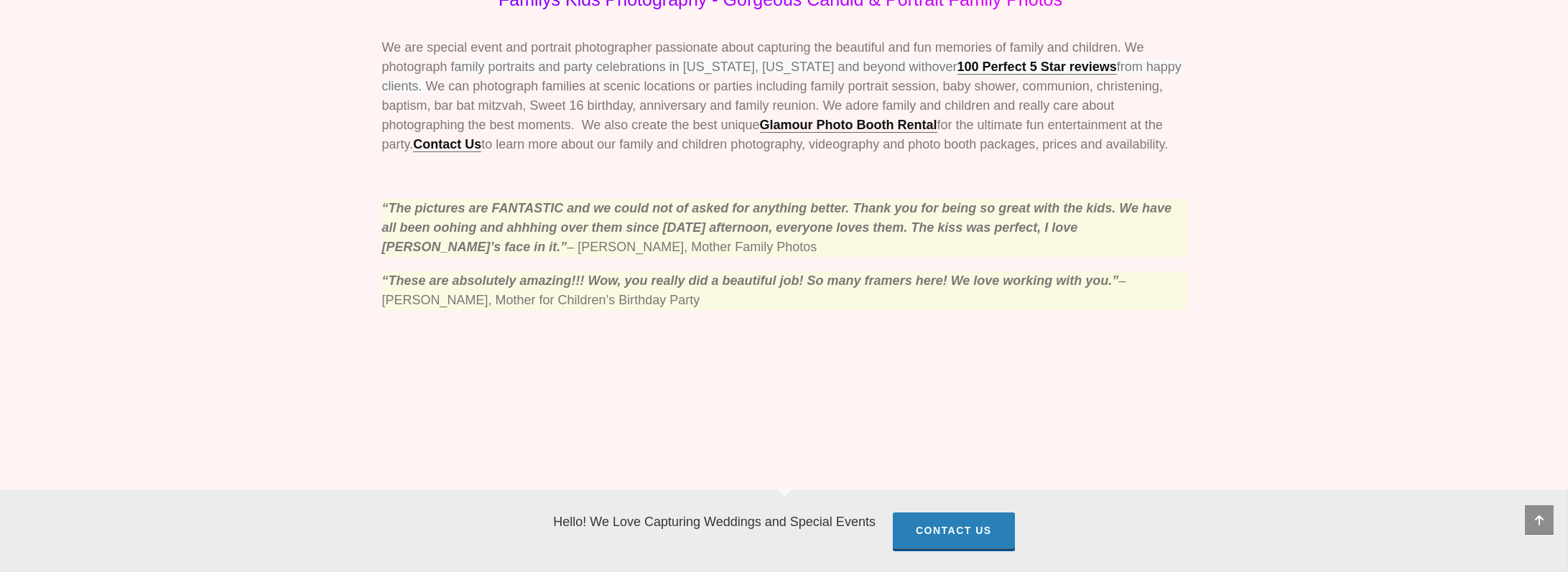
scroll to position [1094, 0]
